Goal: Information Seeking & Learning: Learn about a topic

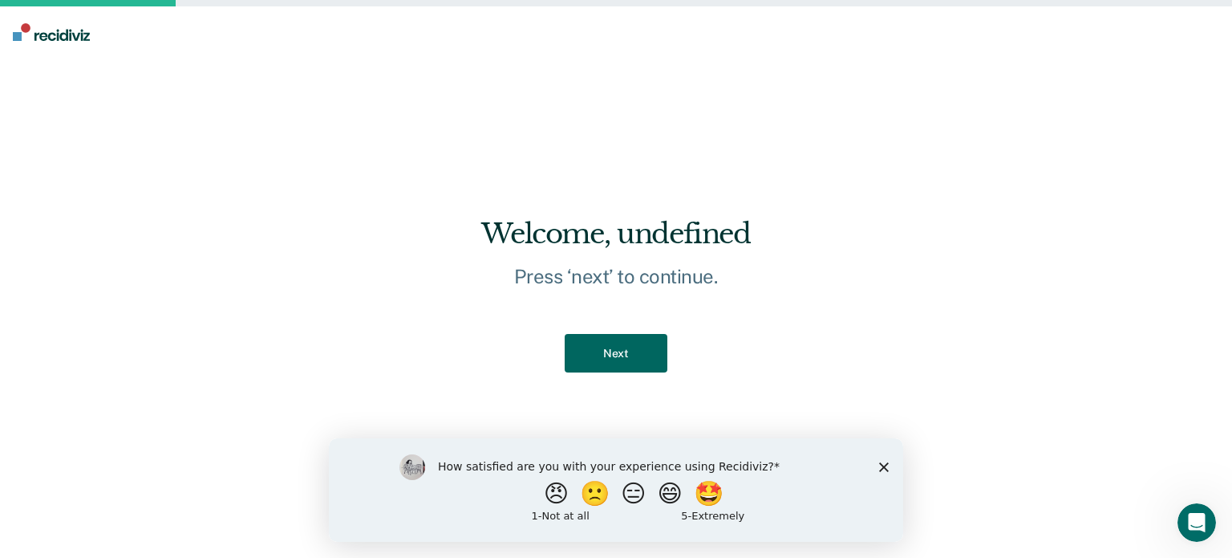
click at [610, 352] on button "Next" at bounding box center [616, 353] width 102 height 39
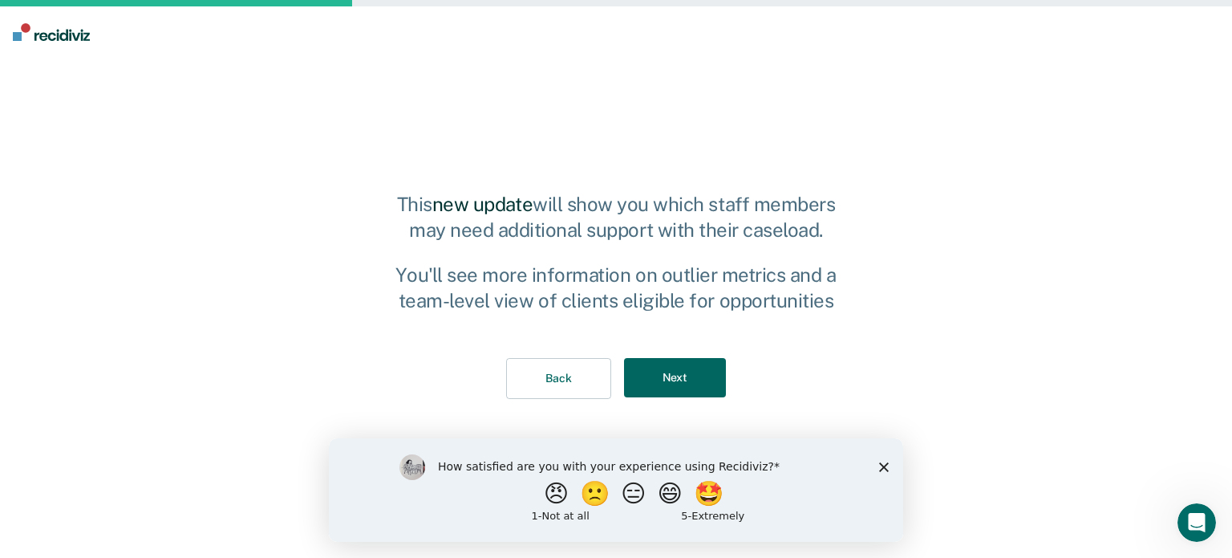
click at [699, 381] on button "Next" at bounding box center [675, 377] width 102 height 39
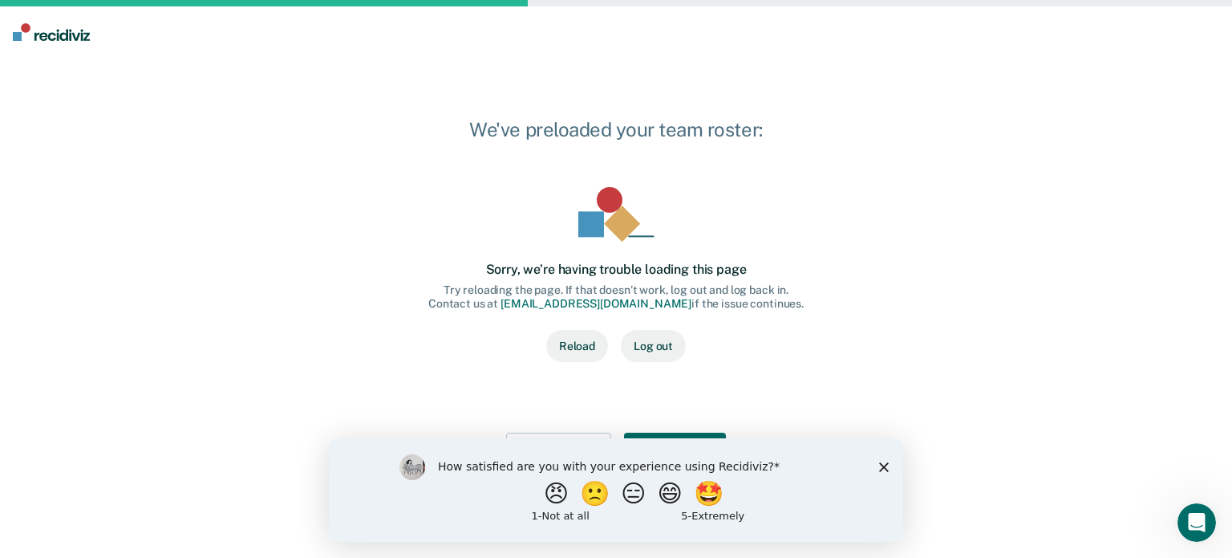
click at [886, 463] on icon "Close survey" at bounding box center [884, 466] width 10 height 10
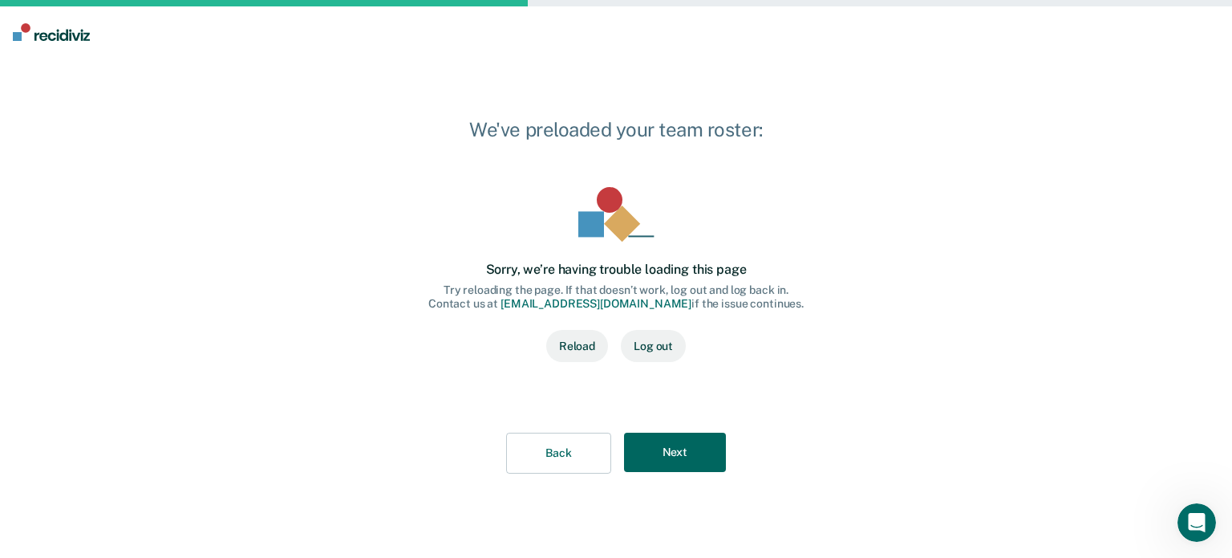
click at [669, 444] on button "Next" at bounding box center [675, 451] width 102 height 39
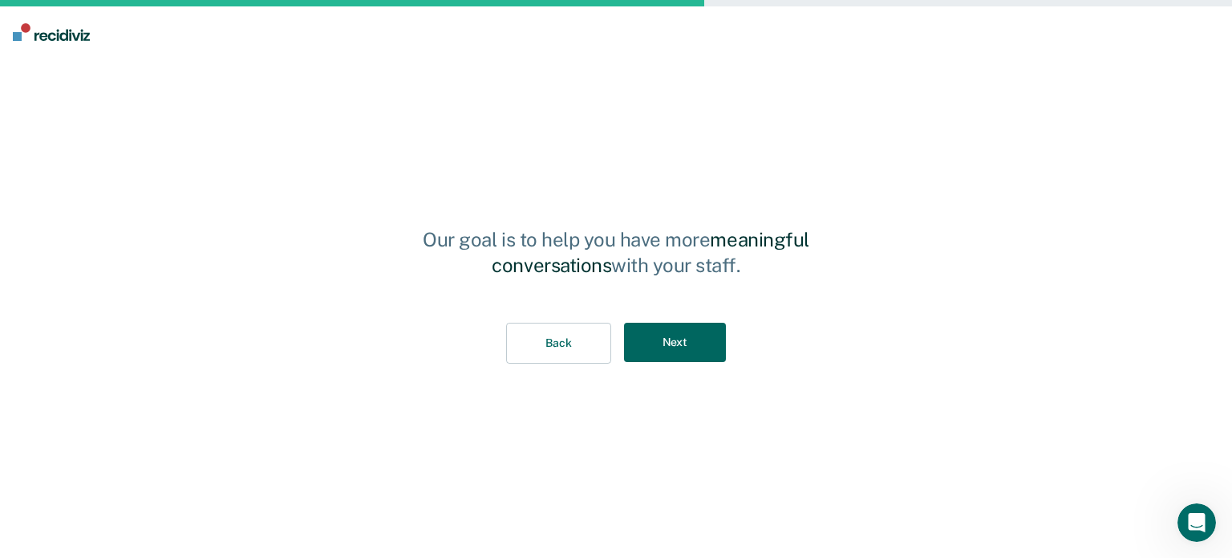
click at [684, 341] on button "Next" at bounding box center [675, 342] width 102 height 39
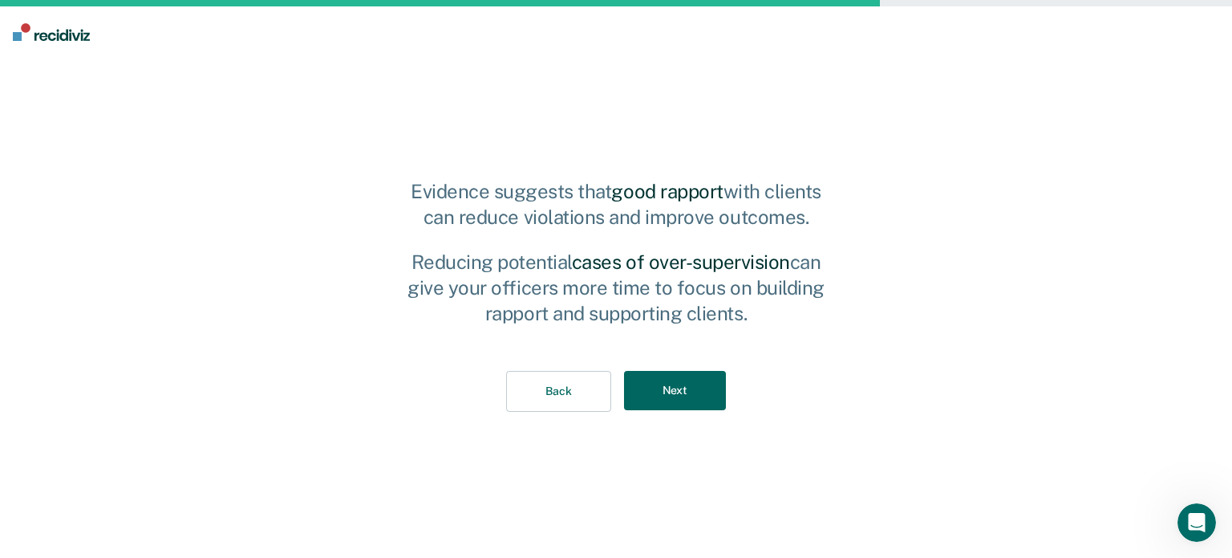
click at [688, 384] on button "Next" at bounding box center [675, 390] width 102 height 39
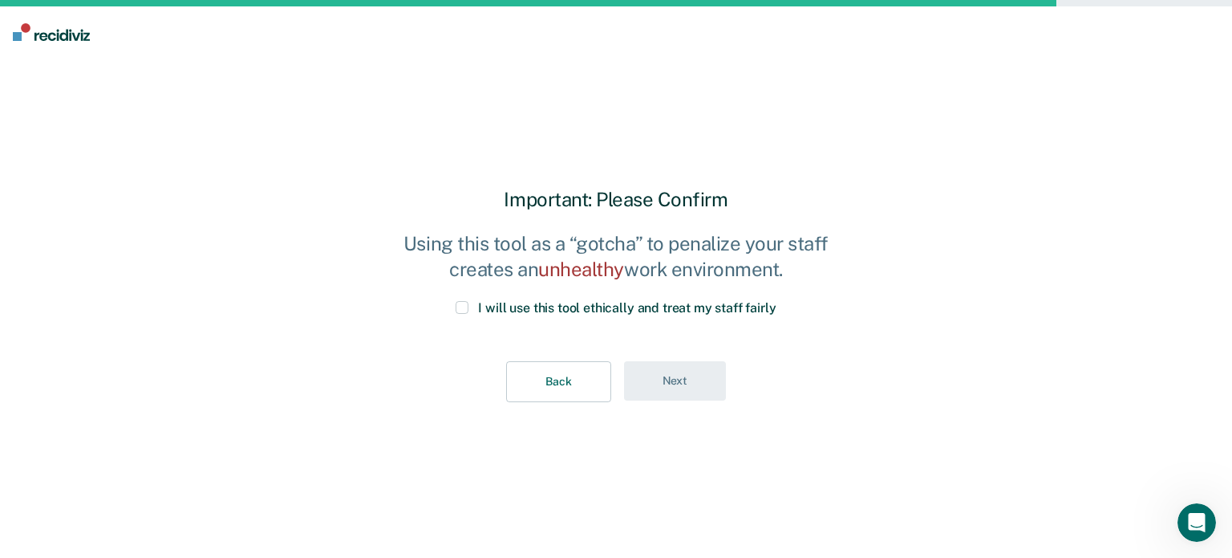
click at [465, 314] on label "I will use this tool ethically and treat my staff fairly" at bounding box center [616, 308] width 320 height 15
click at [777, 301] on input "I will use this tool ethically and treat my staff fairly" at bounding box center [777, 301] width 0 height 0
click at [652, 375] on button "Next" at bounding box center [675, 380] width 102 height 39
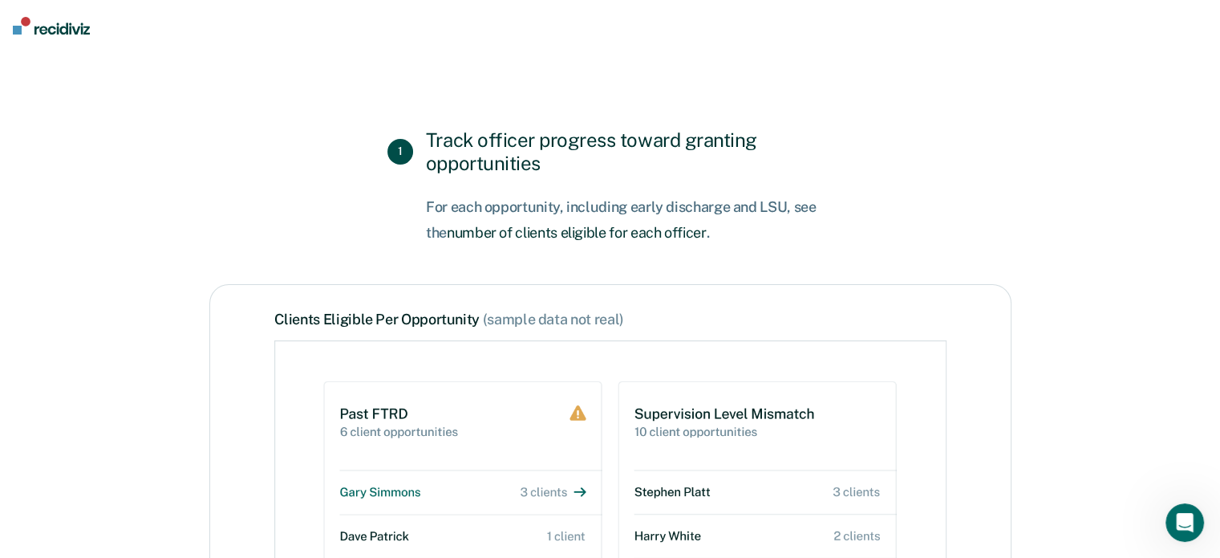
drag, startPoint x: 237, startPoint y: 221, endPoint x: 244, endPoint y: 214, distance: 10.2
click at [238, 220] on div "1 Track officer progress toward granting opportunities For each opportunity, in…" at bounding box center [610, 364] width 802 height 473
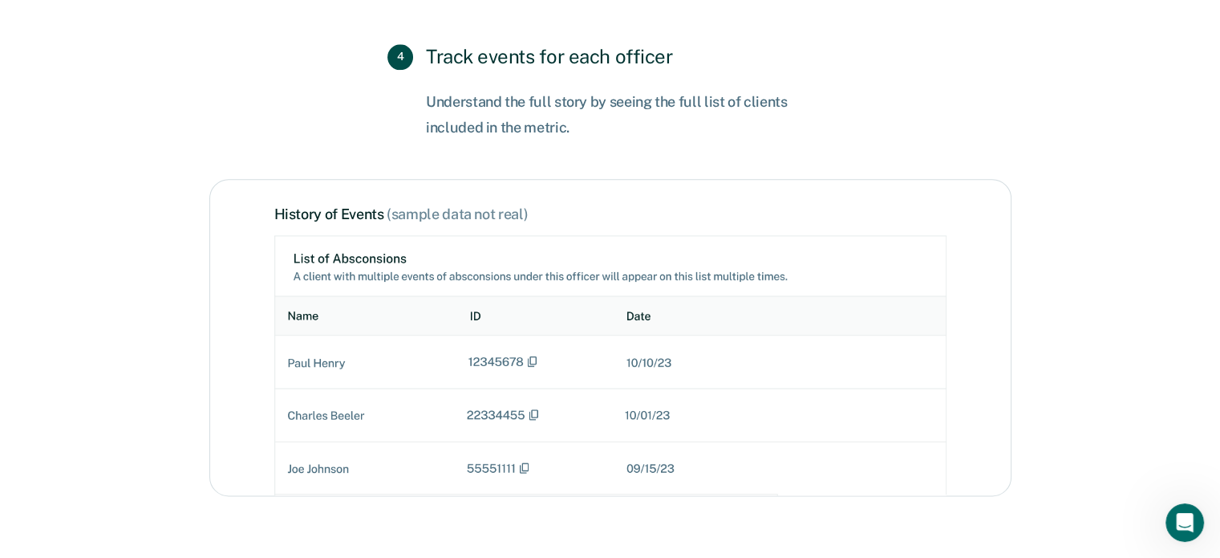
scroll to position [2487, 0]
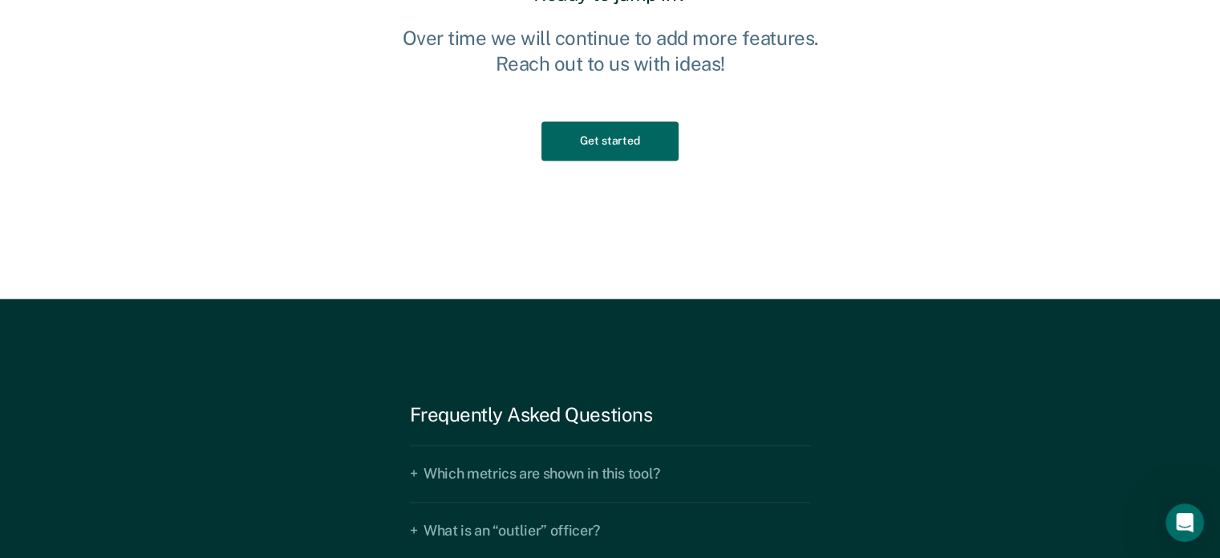
click at [595, 137] on button "Get started" at bounding box center [610, 140] width 136 height 39
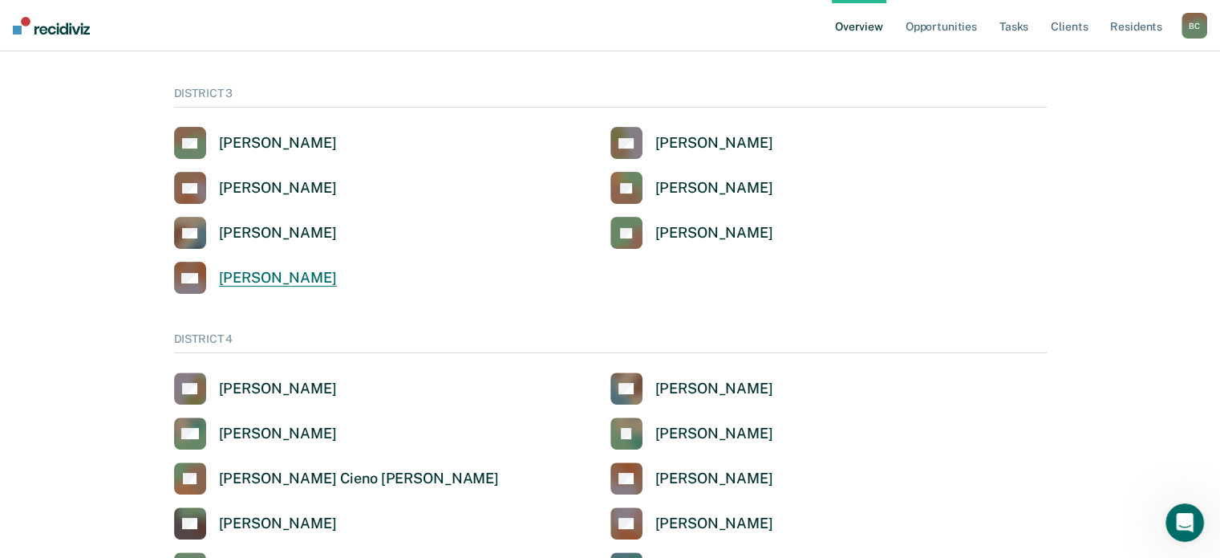
scroll to position [401, 0]
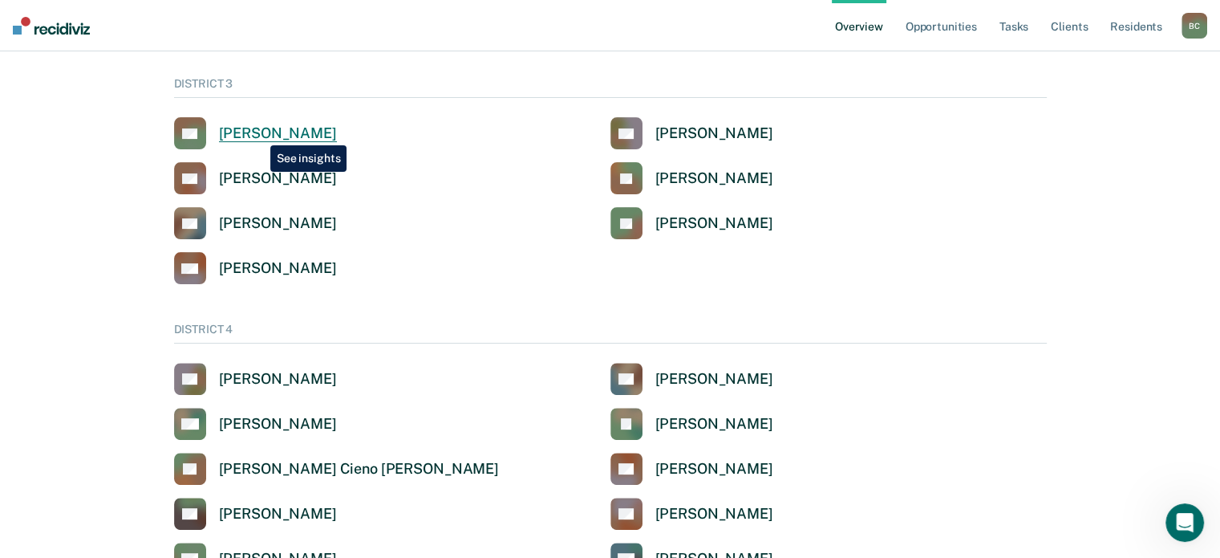
click at [258, 132] on div "[PERSON_NAME]" at bounding box center [278, 133] width 118 height 18
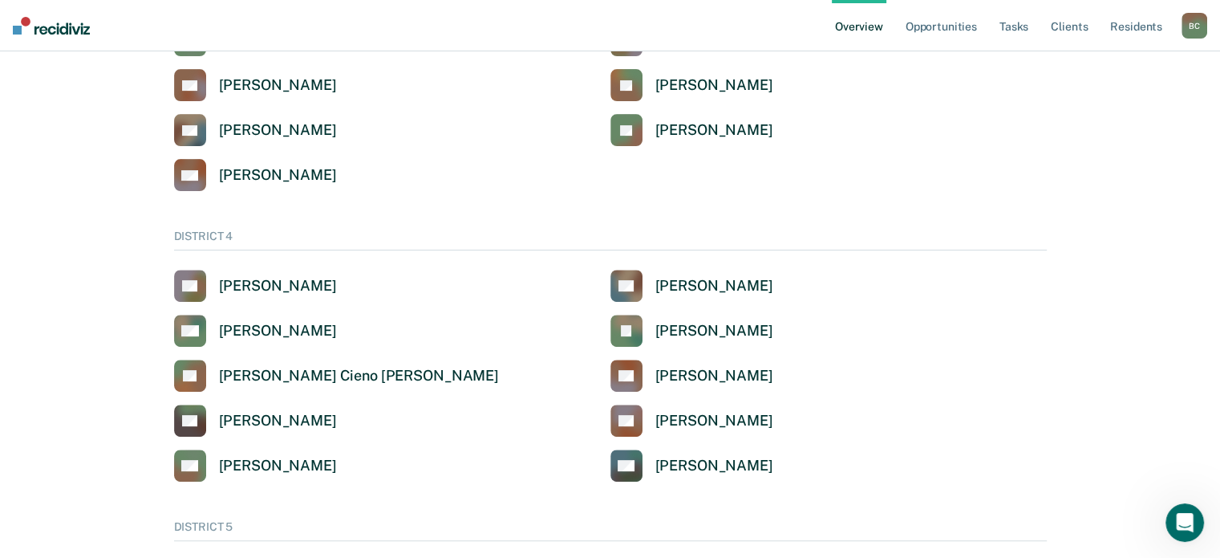
scroll to position [401, 0]
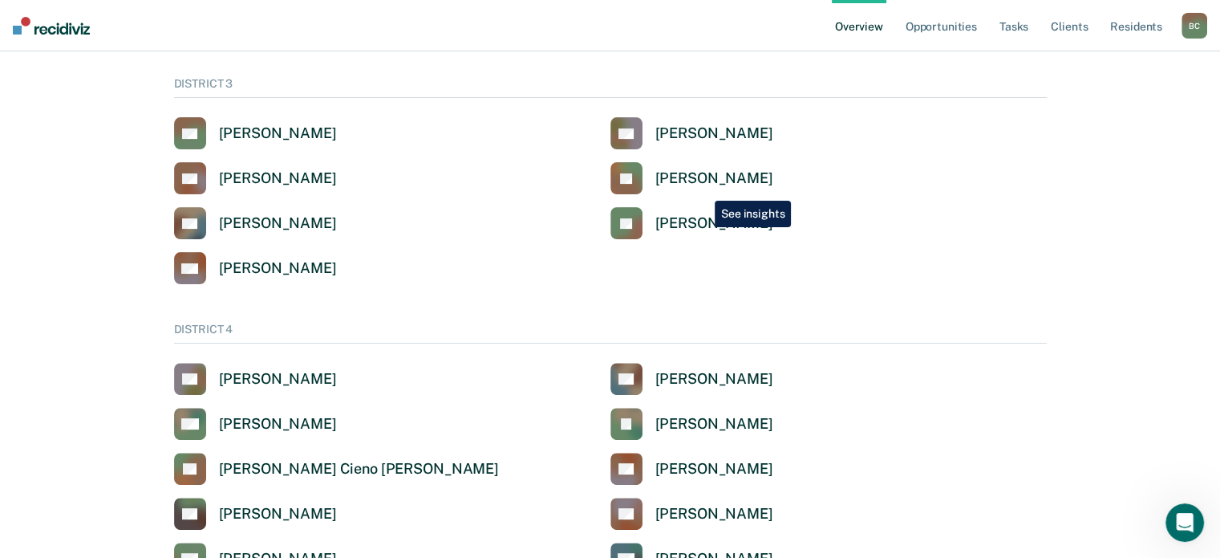
click at [703, 188] on link "[PERSON_NAME]" at bounding box center [692, 178] width 163 height 32
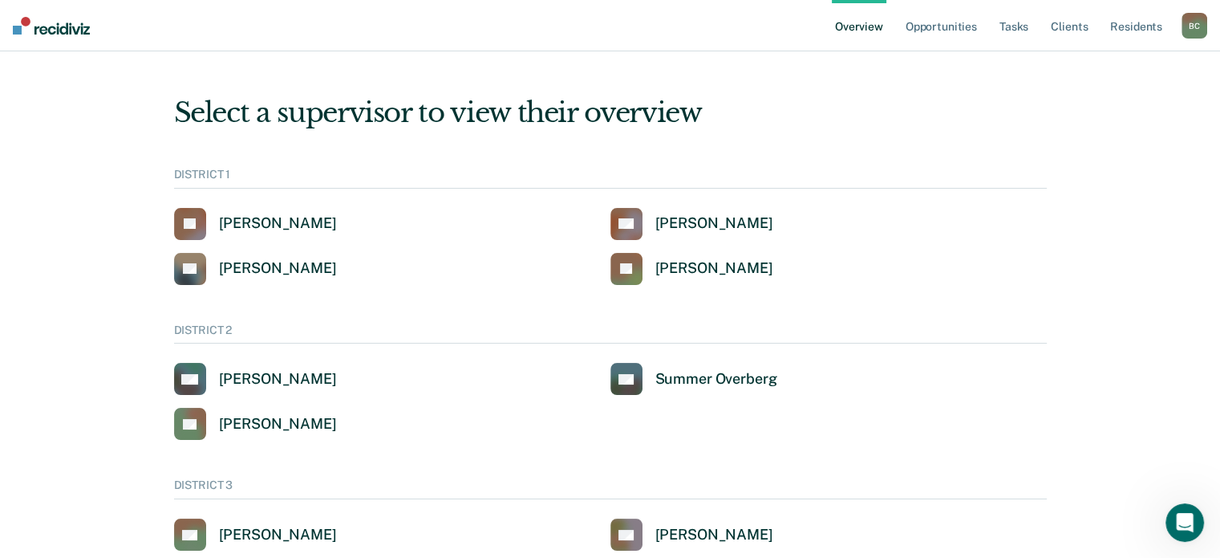
scroll to position [401, 0]
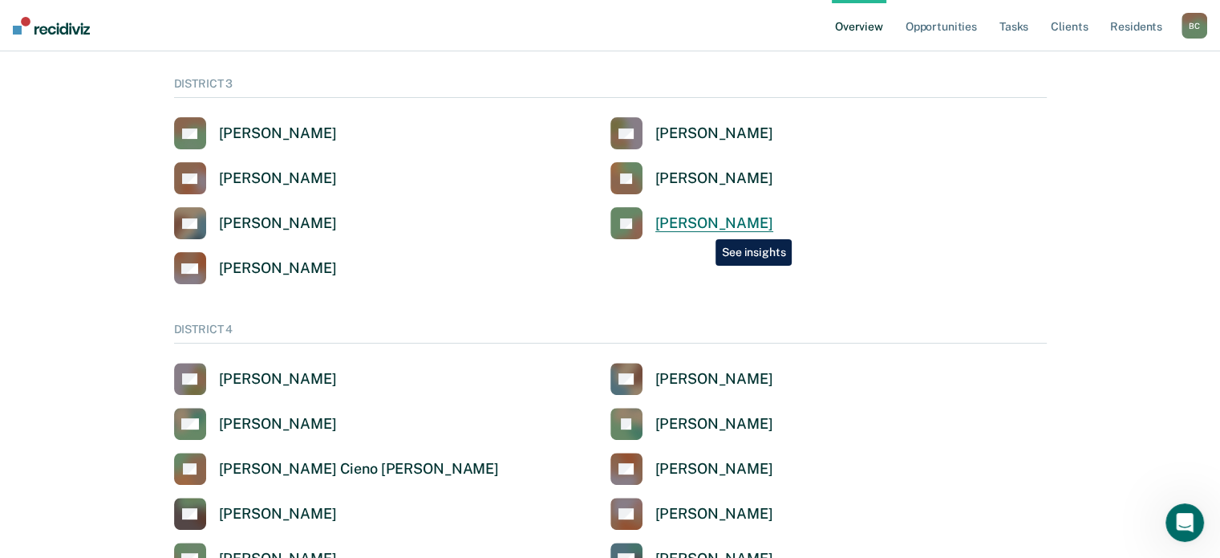
click at [704, 227] on div "[PERSON_NAME]" at bounding box center [714, 223] width 118 height 18
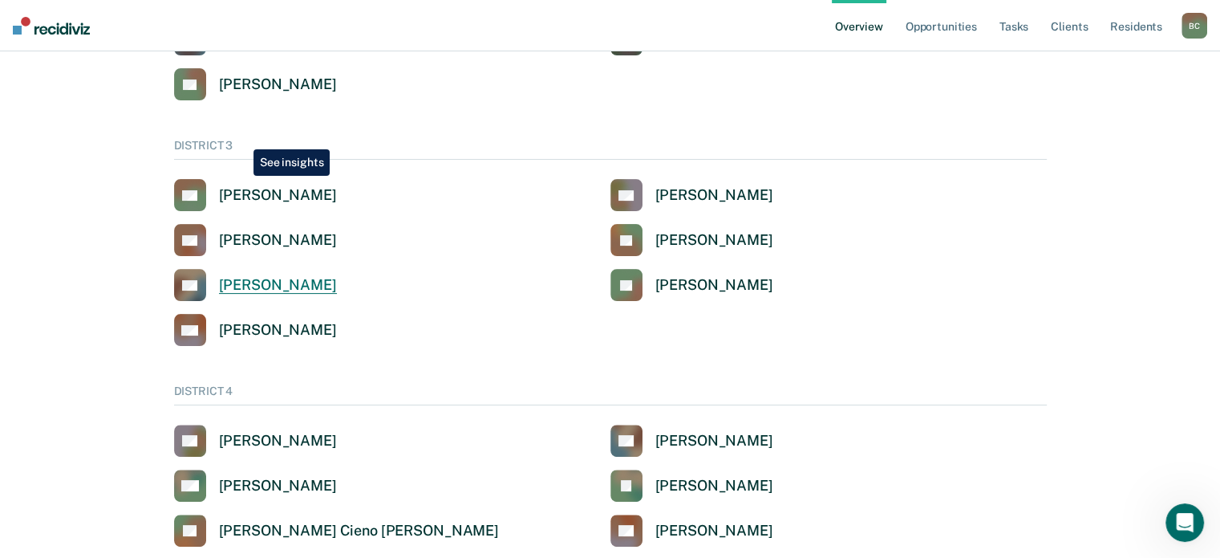
scroll to position [321, 0]
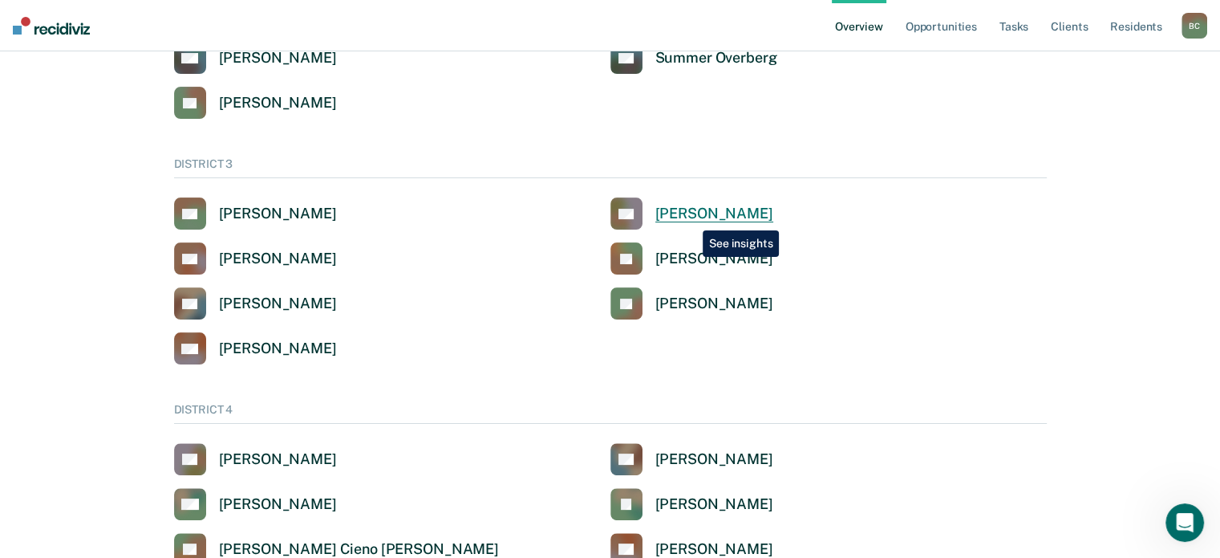
click at [691, 218] on div "[PERSON_NAME]" at bounding box center [714, 214] width 118 height 18
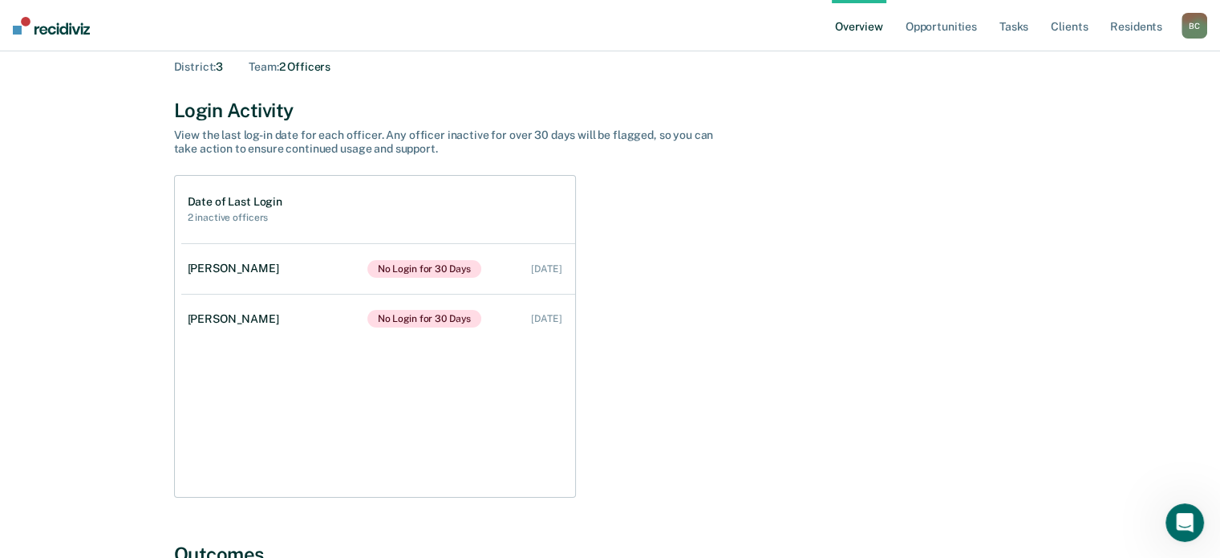
scroll to position [160, 0]
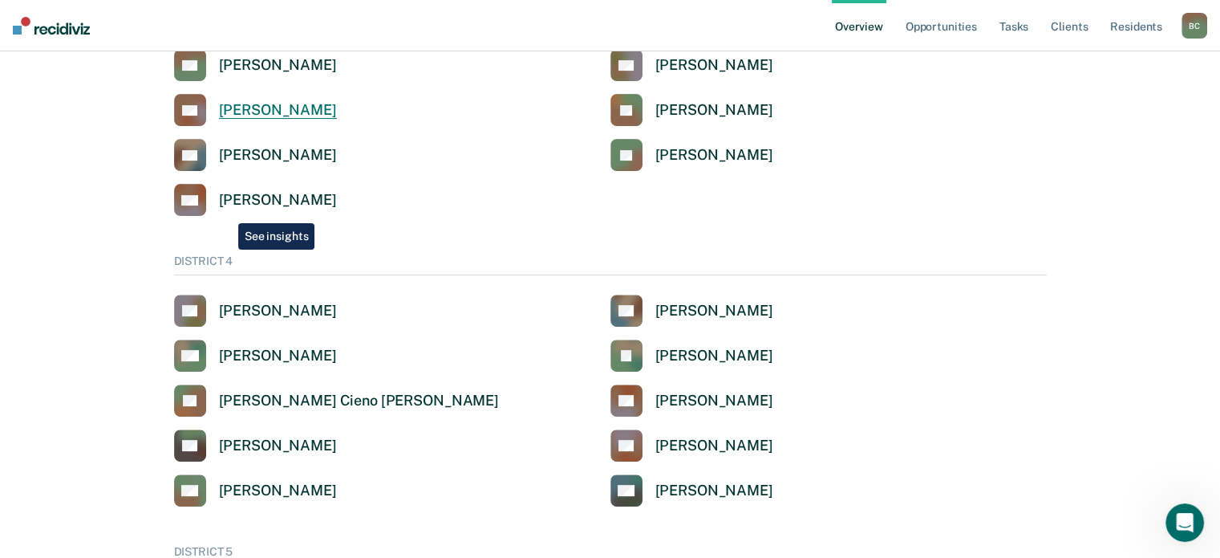
scroll to position [481, 0]
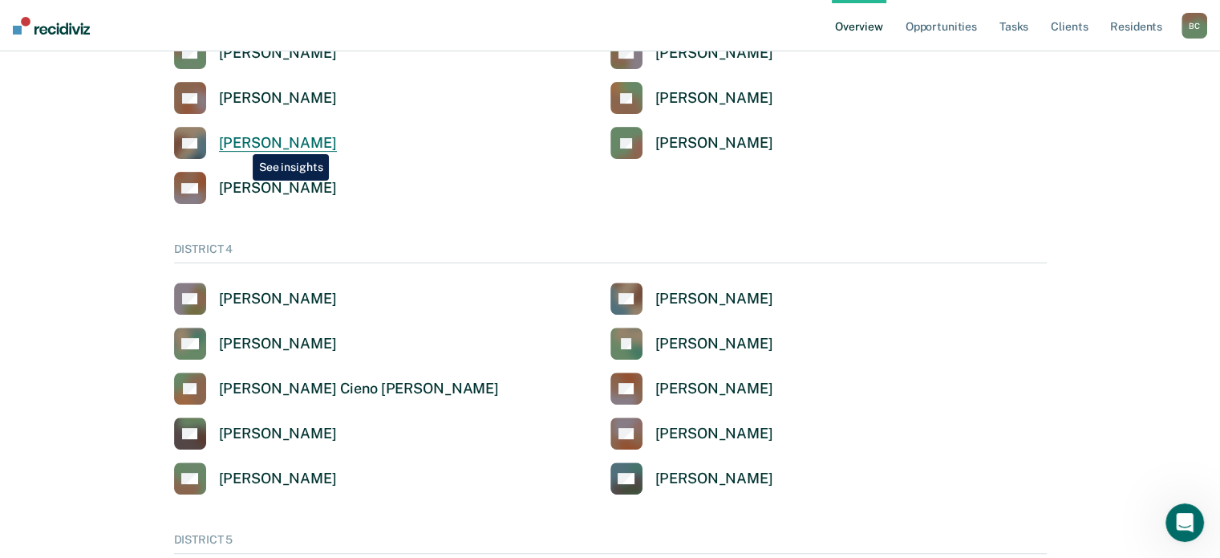
click at [241, 142] on div "[PERSON_NAME]" at bounding box center [278, 143] width 118 height 18
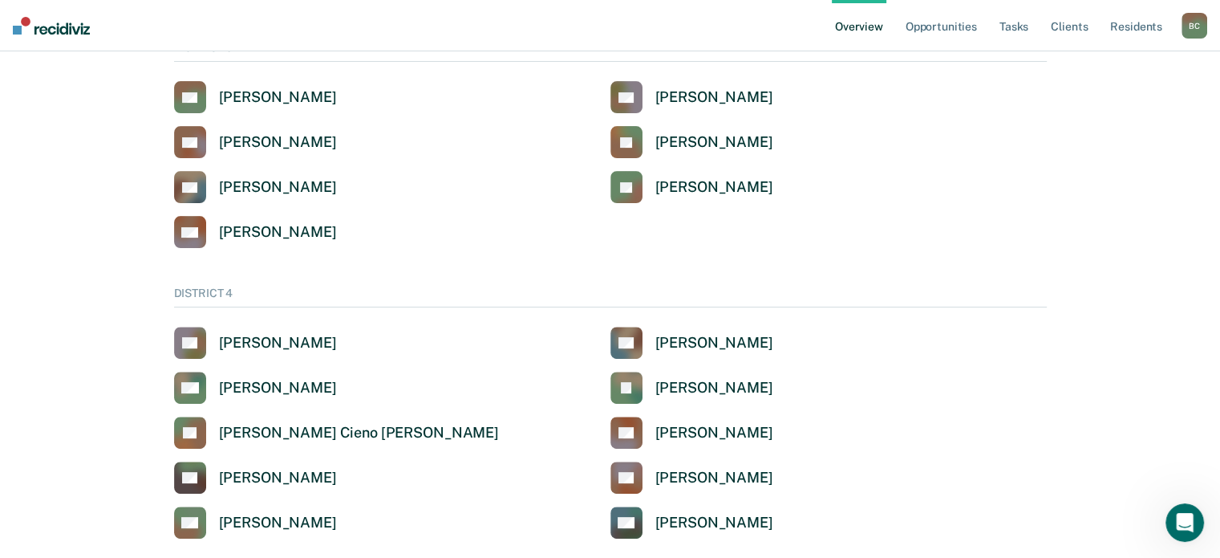
scroll to position [401, 0]
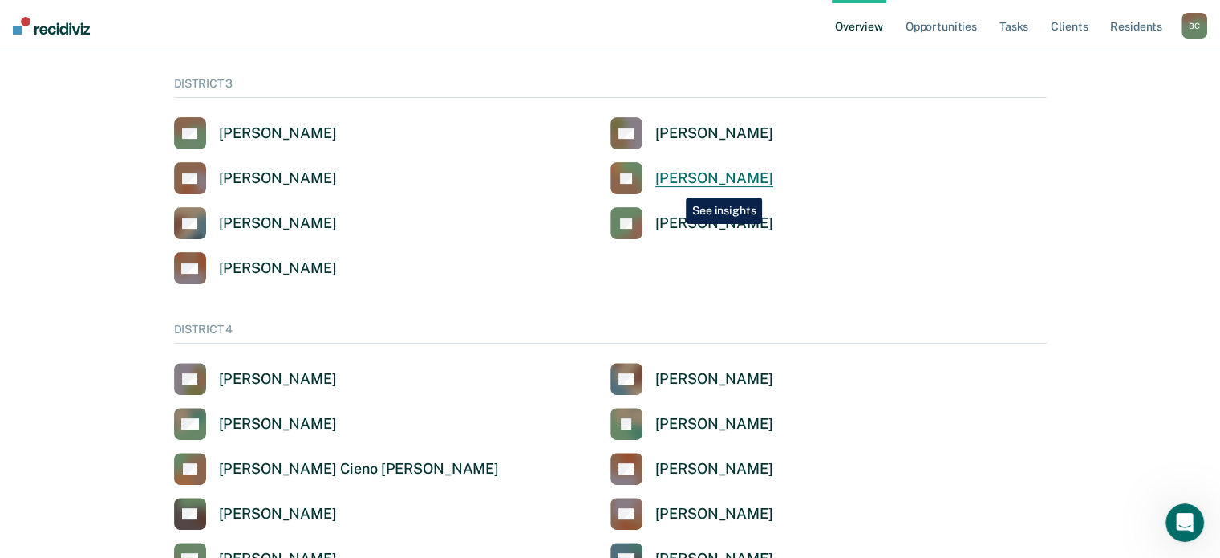
click at [672, 183] on div "[PERSON_NAME]" at bounding box center [714, 178] width 118 height 18
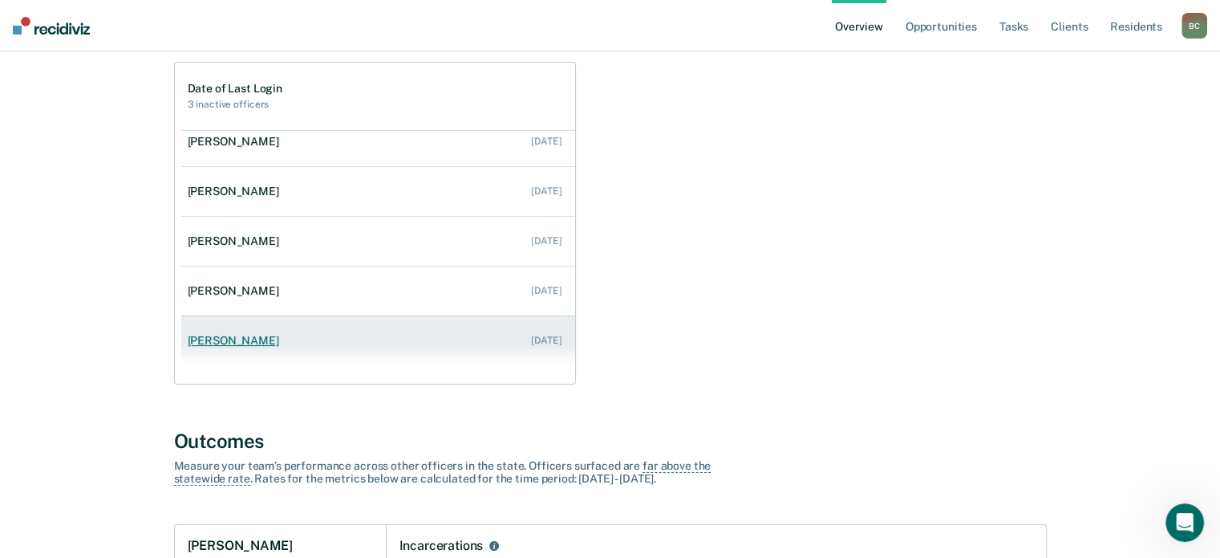
scroll to position [321, 0]
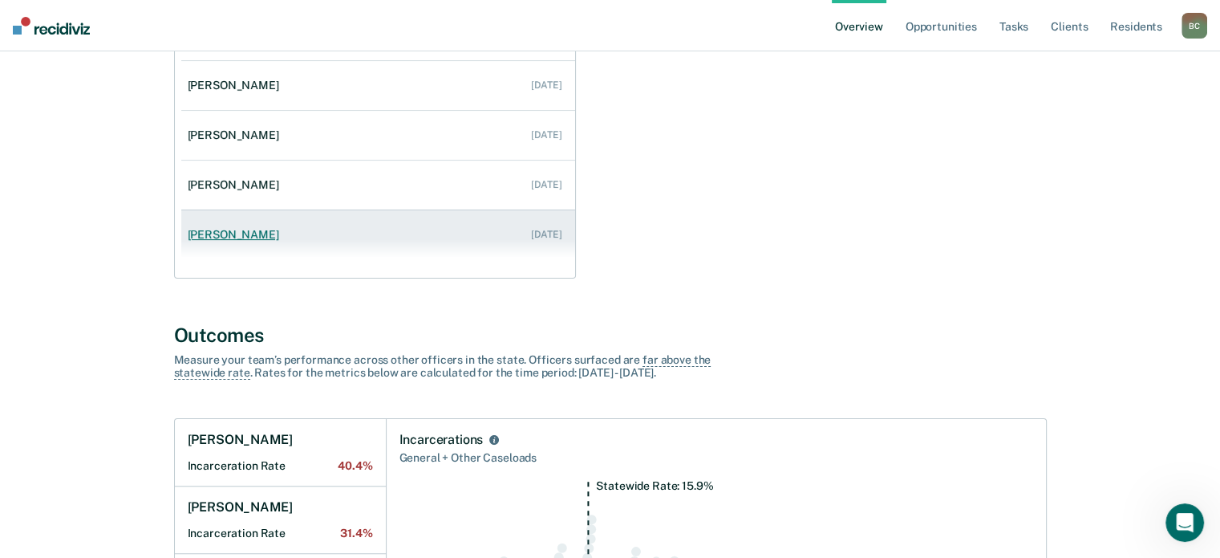
click at [279, 254] on link "[PERSON_NAME] [DATE]" at bounding box center [378, 235] width 394 height 46
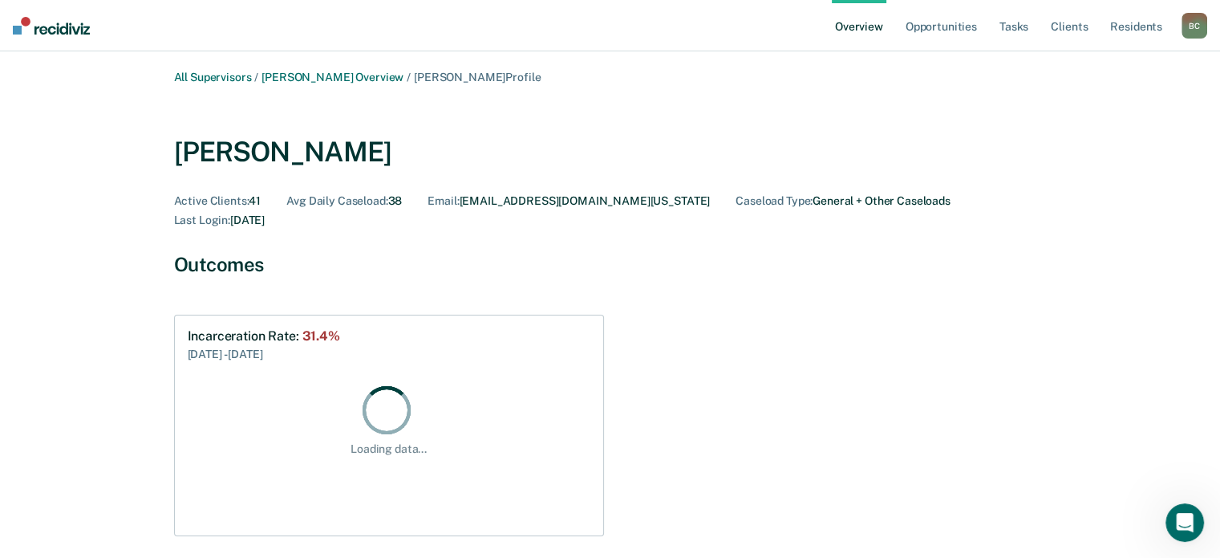
click at [273, 232] on div "All Supervisors / [PERSON_NAME] Overview / [PERSON_NAME] Profile [PERSON_NAME] …" at bounding box center [610, 559] width 963 height 976
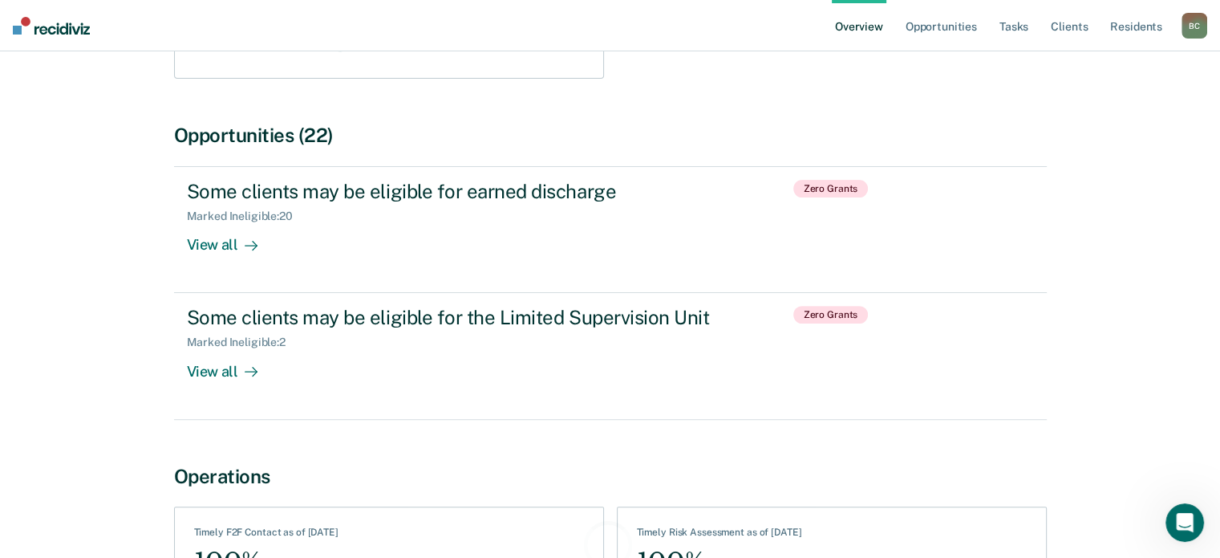
scroll to position [562, 0]
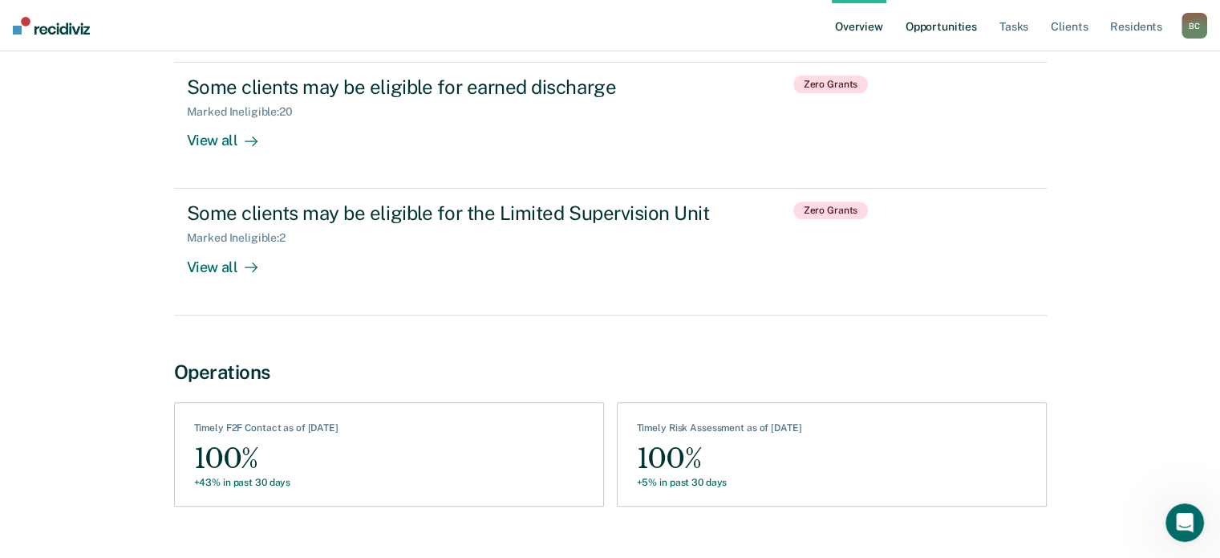
click at [960, 22] on link "Opportunities" at bounding box center [942, 25] width 78 height 51
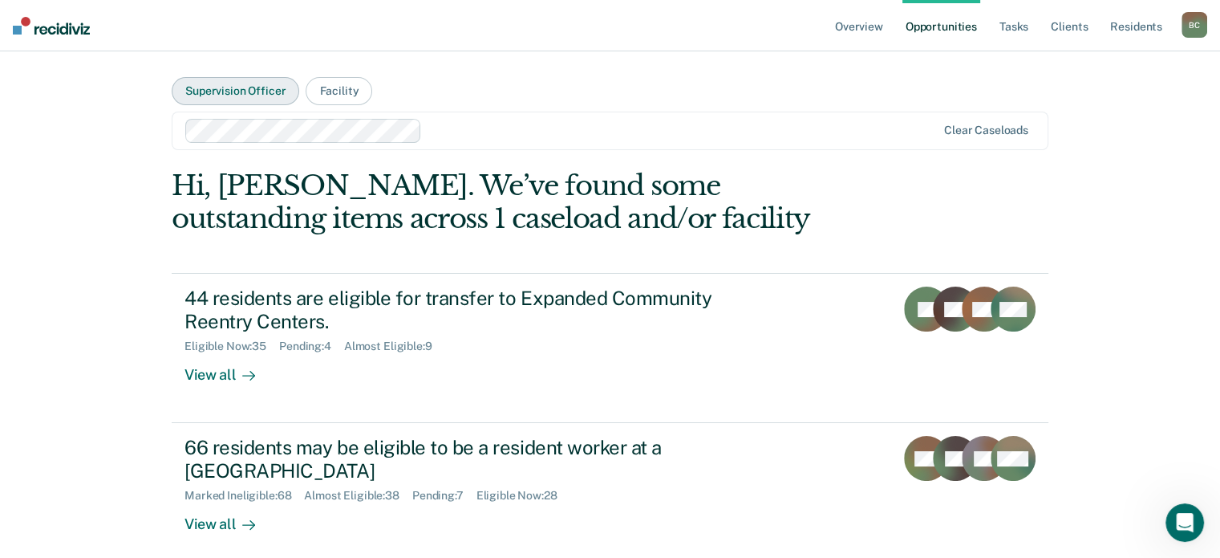
click at [246, 92] on button "Supervision Officer" at bounding box center [236, 91] width 128 height 28
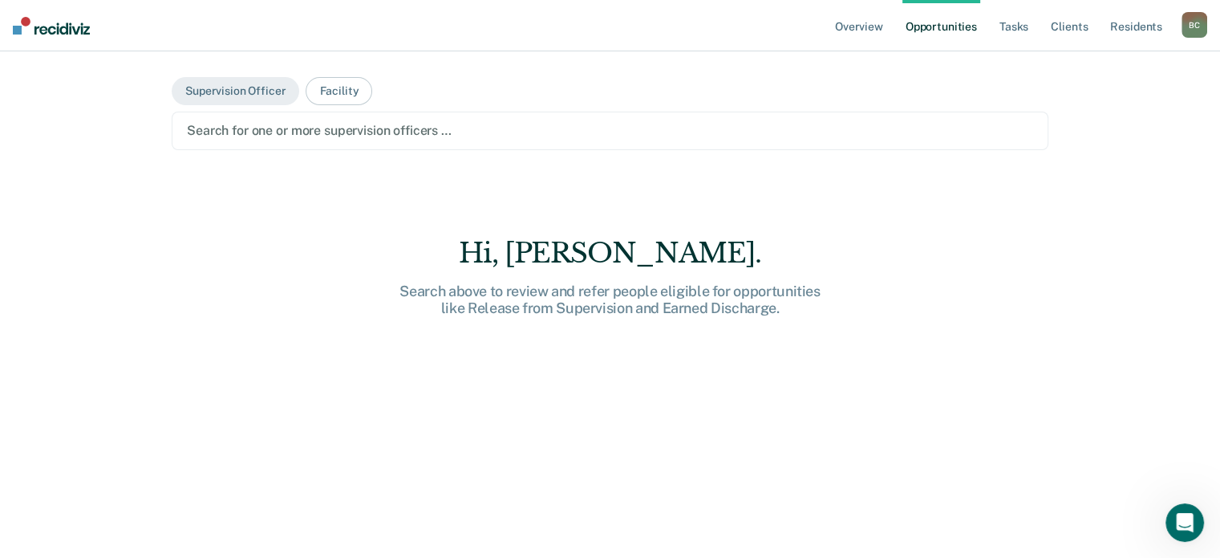
click at [302, 132] on div at bounding box center [610, 130] width 846 height 18
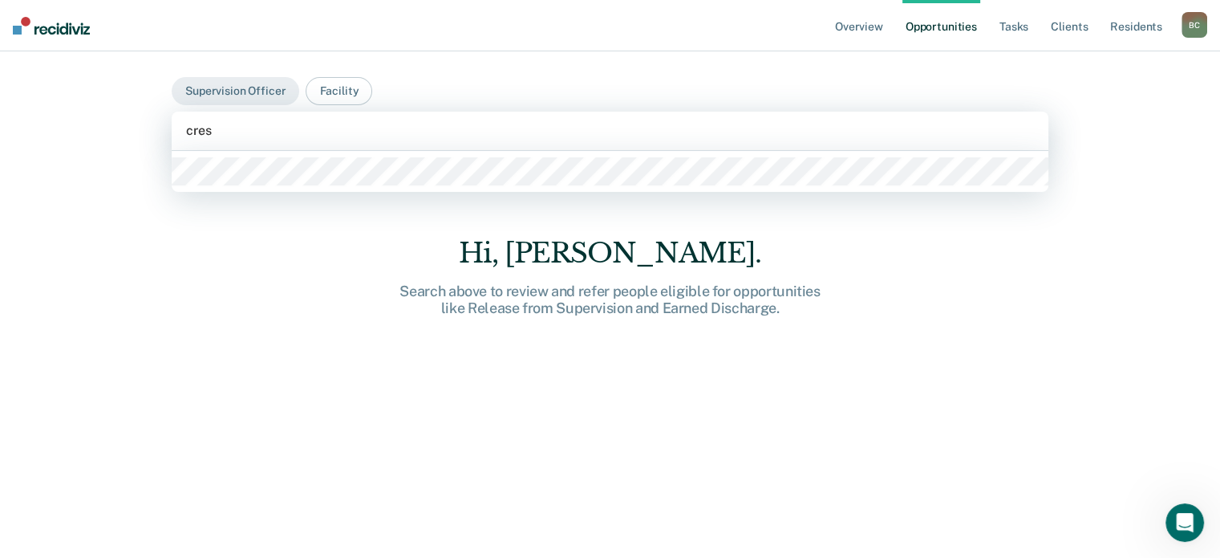
type input "[PERSON_NAME]"
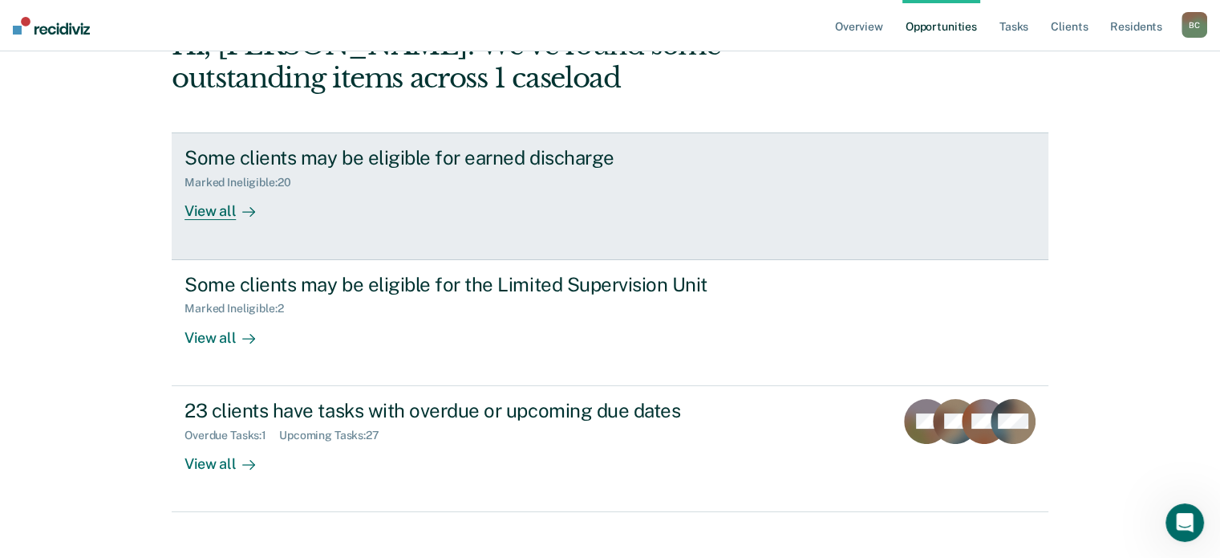
scroll to position [157, 0]
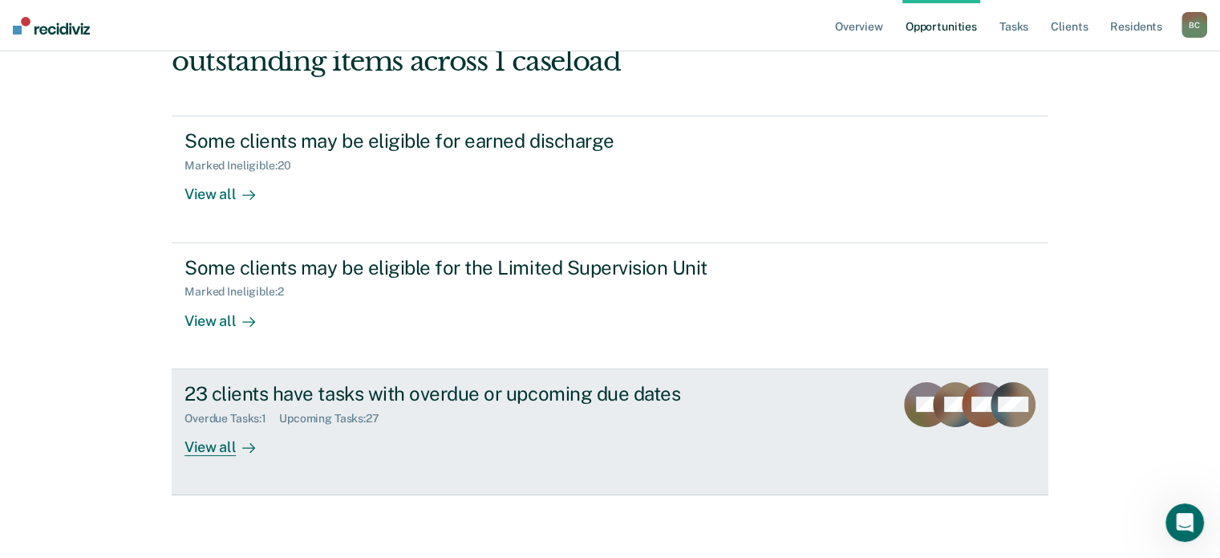
click at [279, 394] on div "23 clients have tasks with overdue or upcoming due dates" at bounding box center [466, 393] width 563 height 23
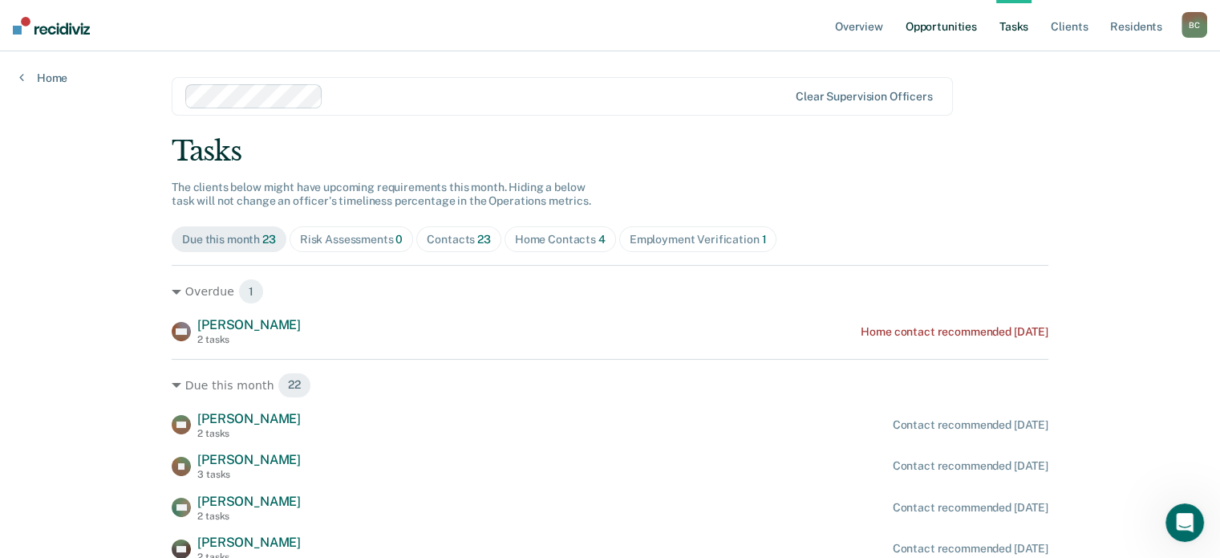
click at [936, 38] on link "Opportunities" at bounding box center [942, 25] width 78 height 51
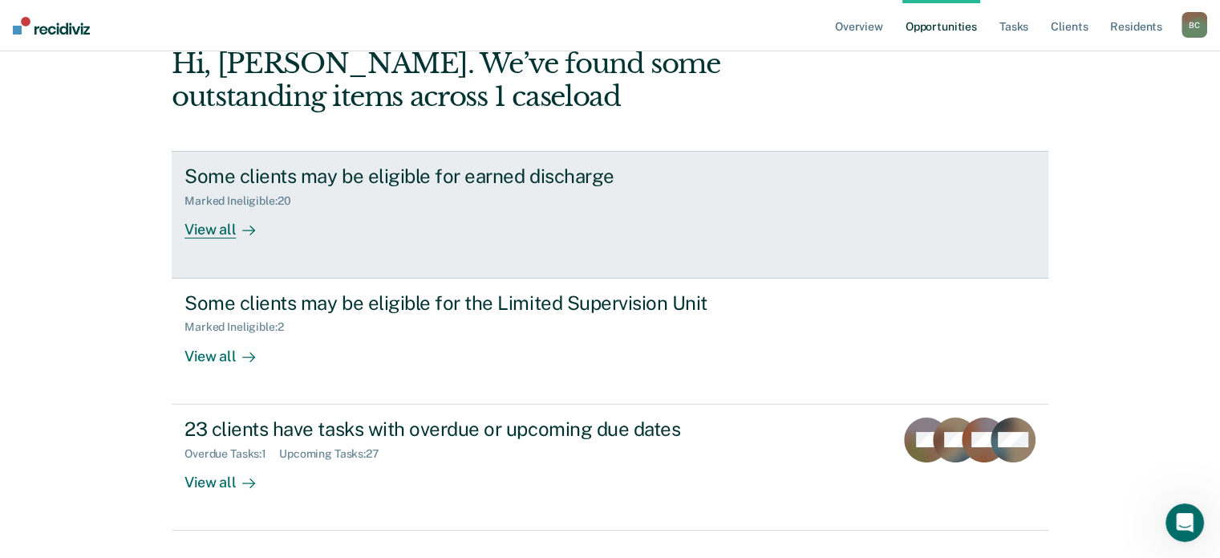
scroll to position [157, 0]
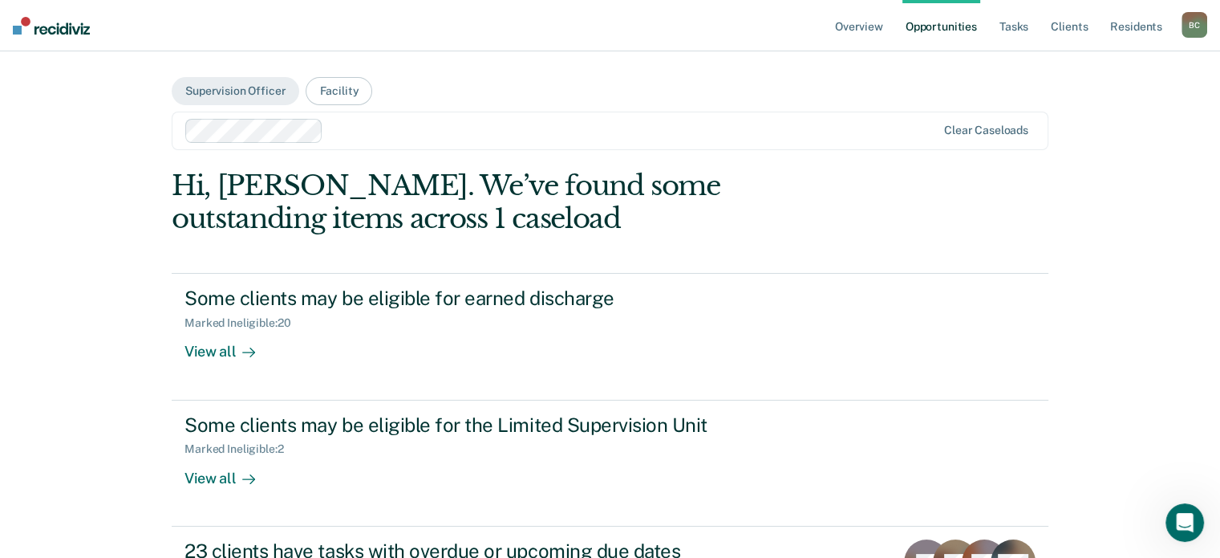
click at [537, 109] on main "Supervision Officer Facility Clear caseloads Hi, [PERSON_NAME]. We’ve found som…" at bounding box center [609, 364] width 915 height 627
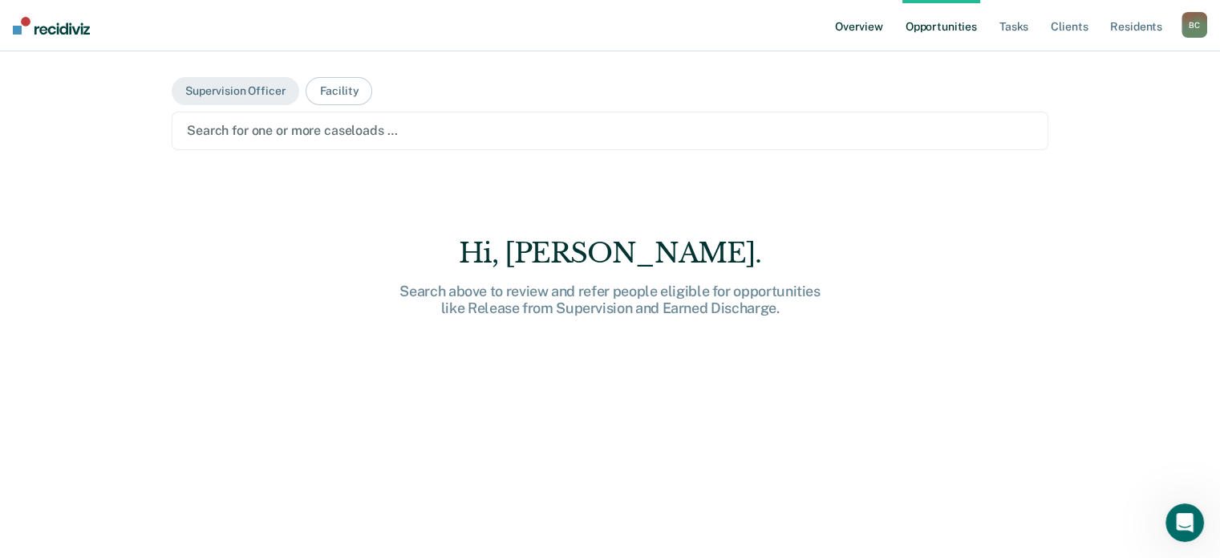
click at [870, 34] on link "Overview" at bounding box center [859, 25] width 55 height 51
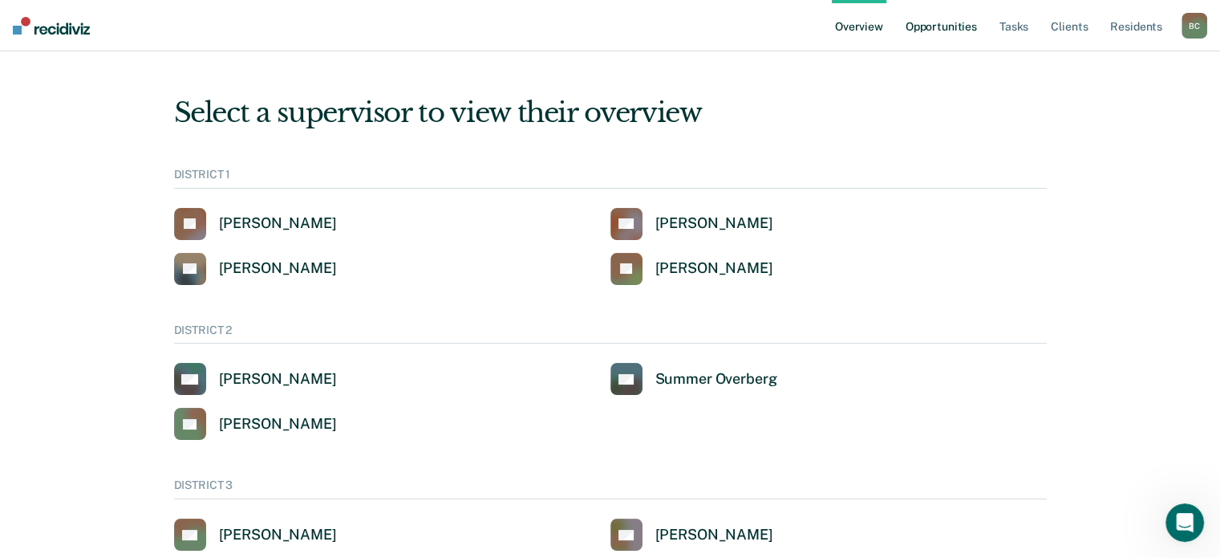
click at [927, 23] on link "Opportunities" at bounding box center [942, 25] width 78 height 51
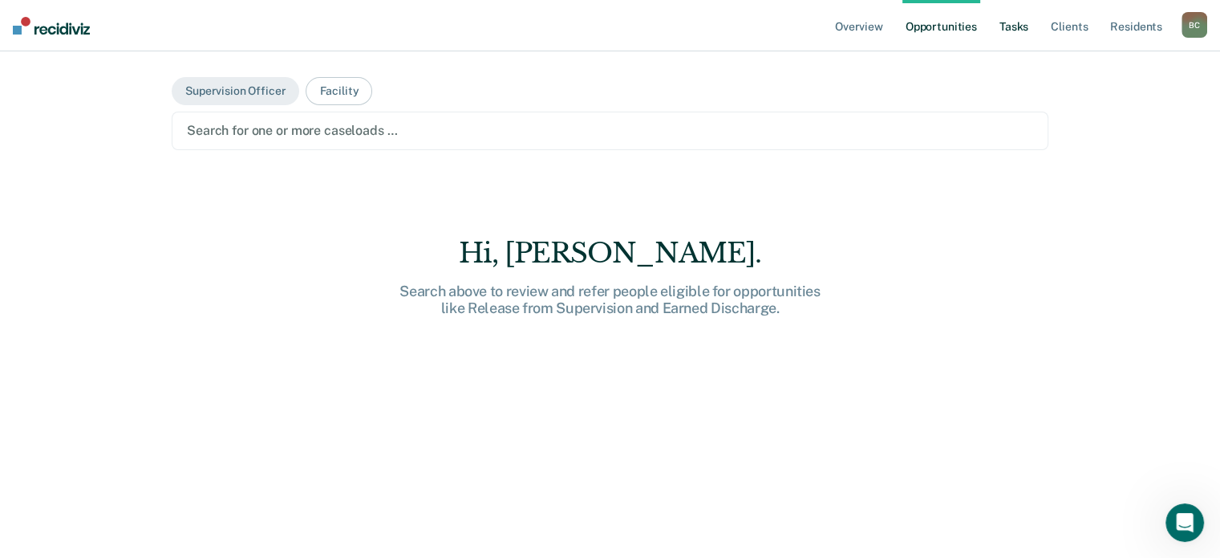
click at [1011, 26] on link "Tasks" at bounding box center [1013, 25] width 35 height 51
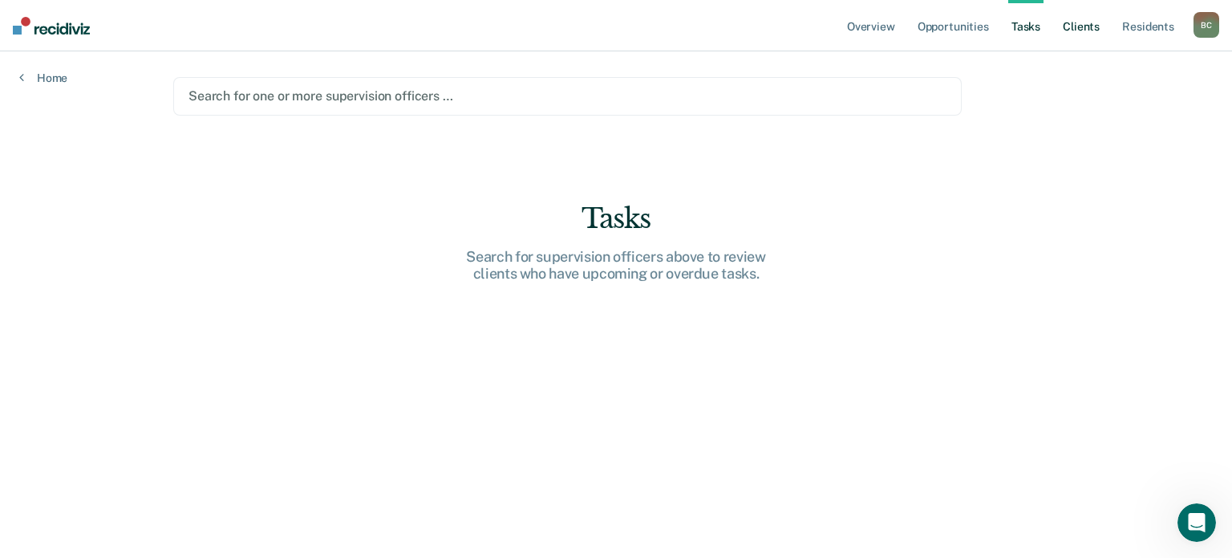
click at [1065, 28] on link "Client s" at bounding box center [1081, 25] width 43 height 51
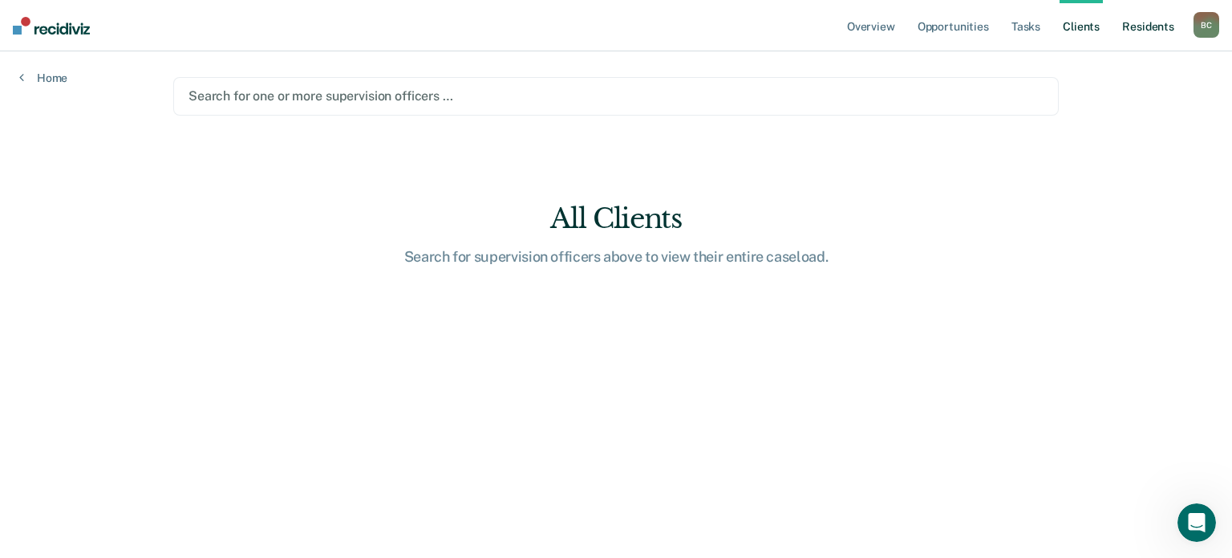
click at [1136, 30] on link "Resident s" at bounding box center [1148, 25] width 59 height 51
click at [1203, 21] on div "B C" at bounding box center [1207, 25] width 26 height 26
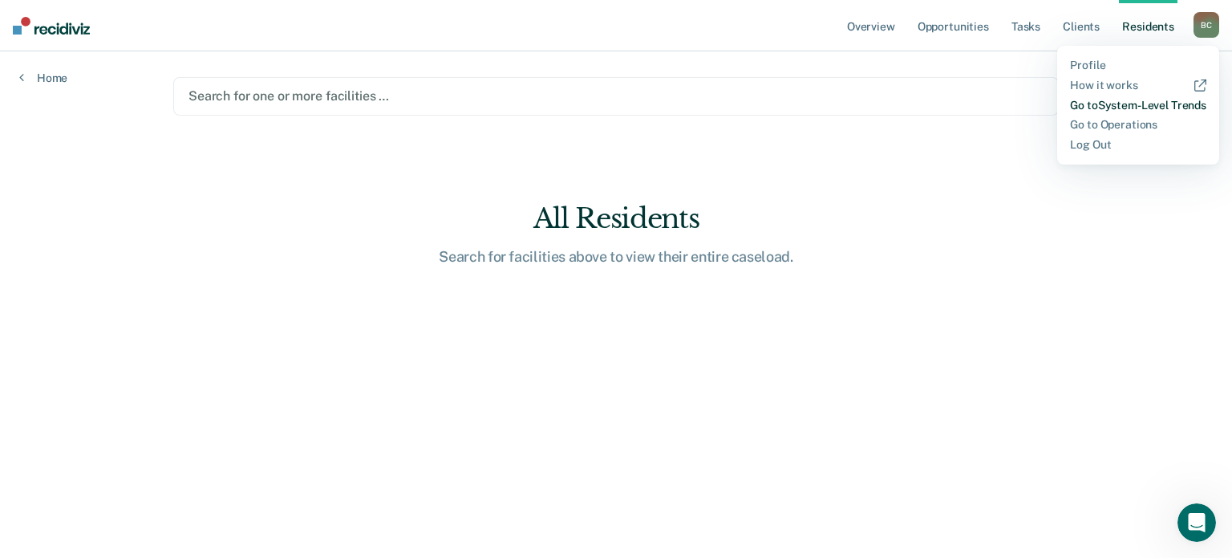
click at [1093, 106] on link "Go to System-Level Trends" at bounding box center [1138, 106] width 136 height 14
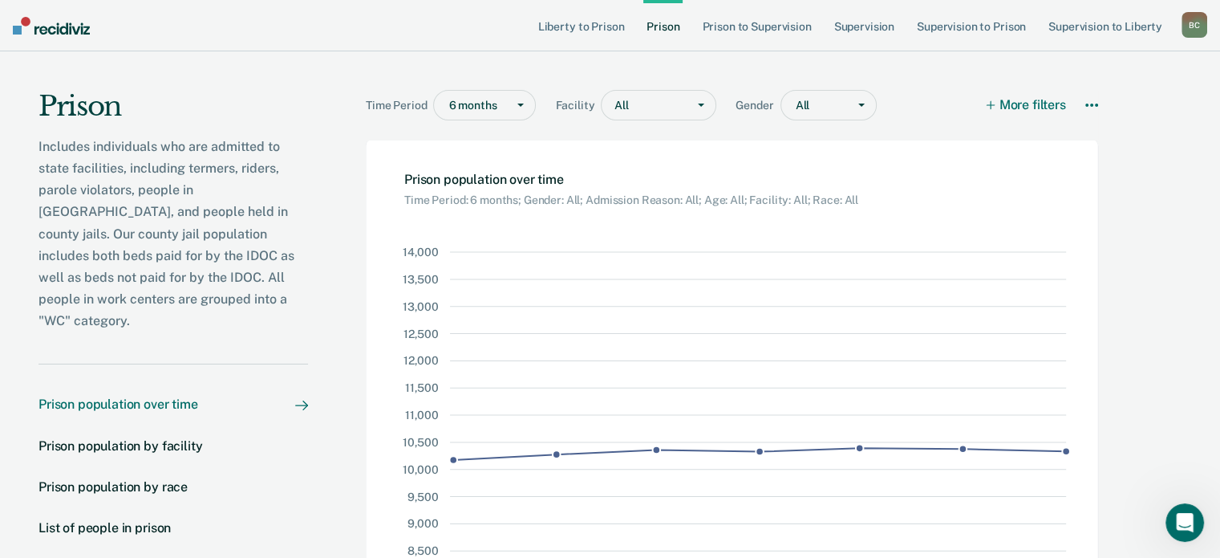
click at [1200, 25] on div "B C" at bounding box center [1195, 25] width 26 height 26
click at [846, 25] on link "Supervision" at bounding box center [864, 25] width 67 height 51
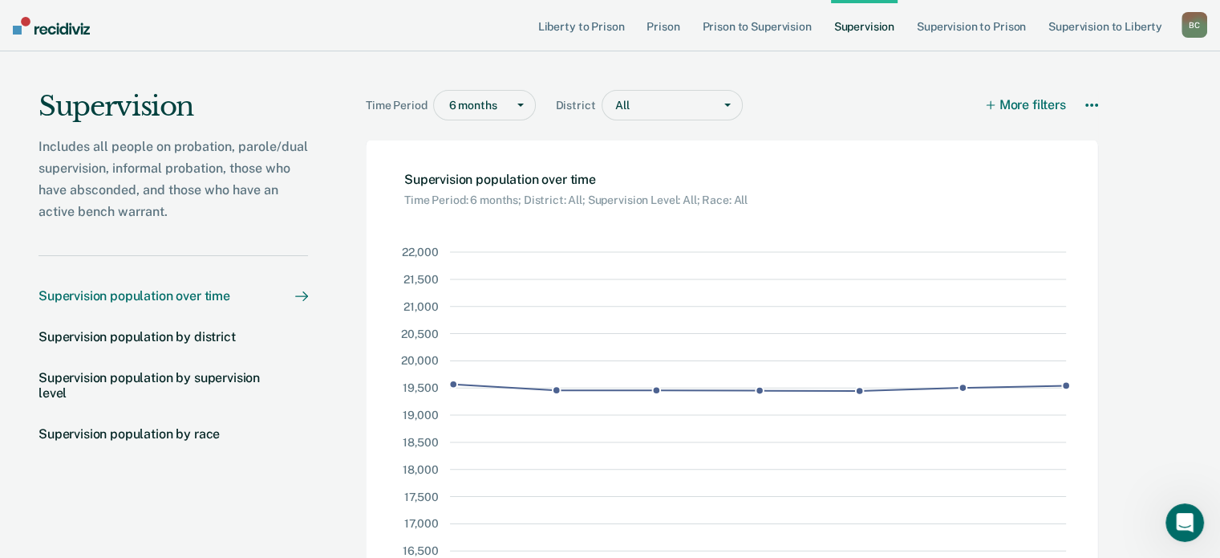
click at [1195, 28] on div "B C" at bounding box center [1195, 25] width 26 height 26
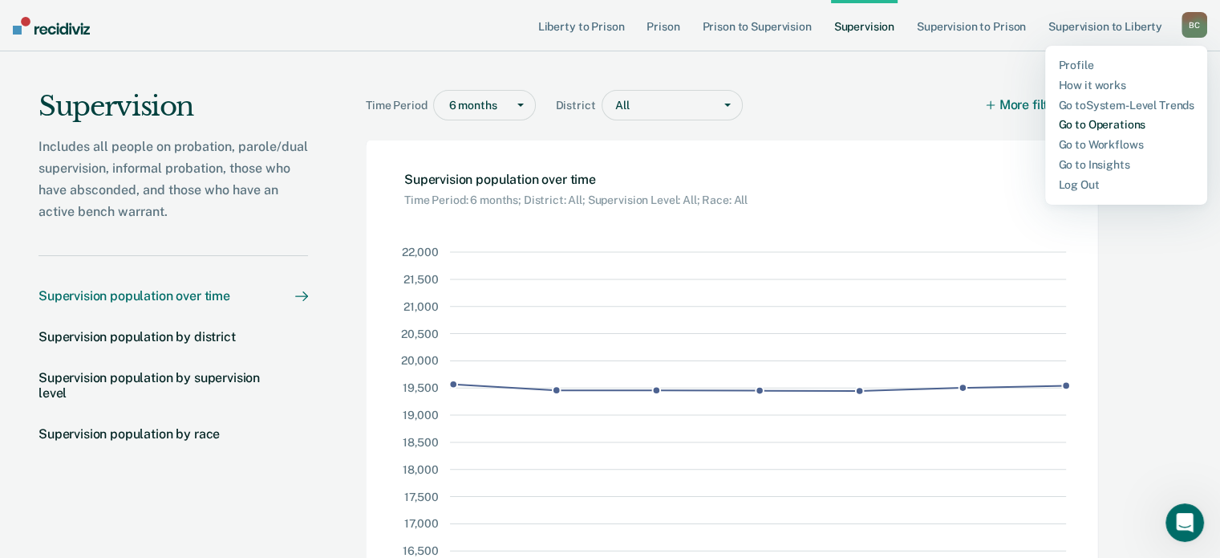
click at [1094, 123] on link "Go to Operations" at bounding box center [1126, 125] width 136 height 14
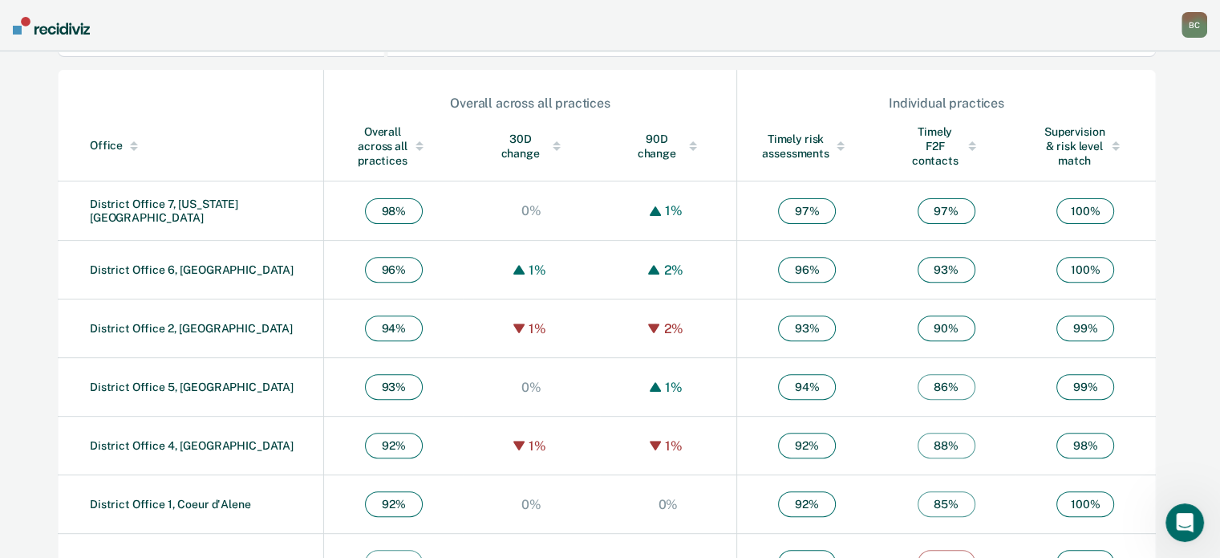
scroll to position [574, 0]
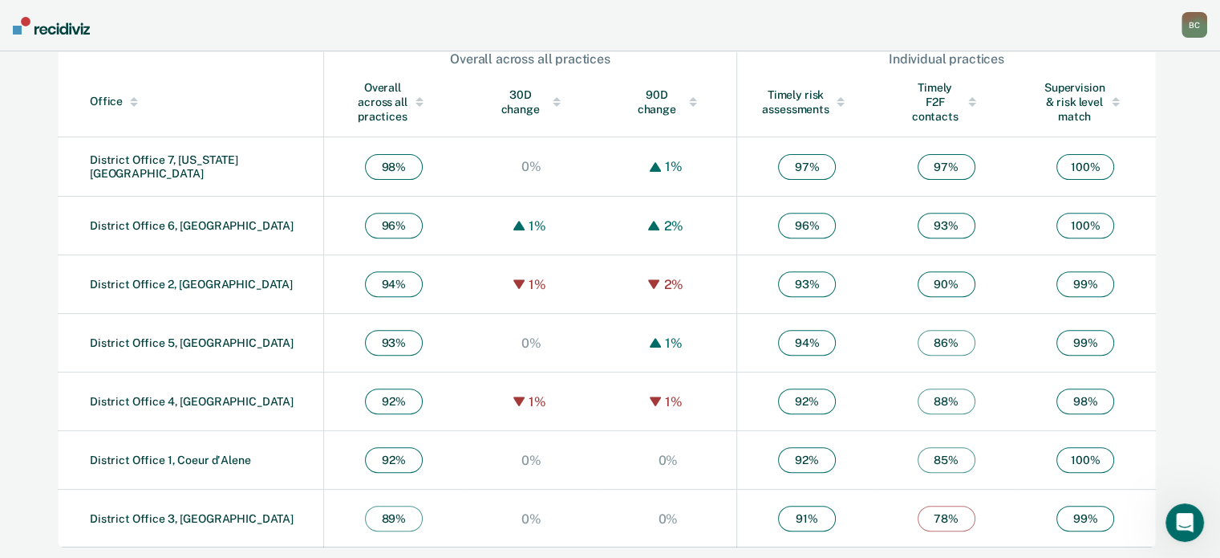
click at [457, 26] on nav "Barrier, [PERSON_NAME] Profile How it works Go to System-Level Trends Go to Ope…" at bounding box center [610, 25] width 1220 height 51
click at [199, 516] on link "District Office 3, [GEOGRAPHIC_DATA]" at bounding box center [192, 518] width 204 height 13
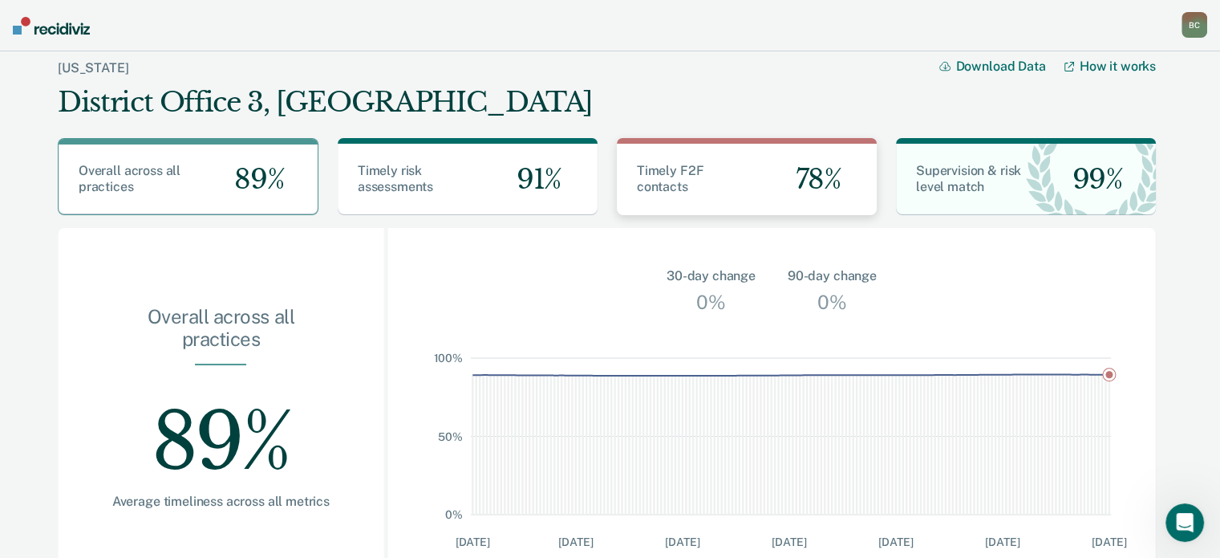
click at [716, 188] on div "Timely F2F contacts" at bounding box center [682, 179] width 130 height 32
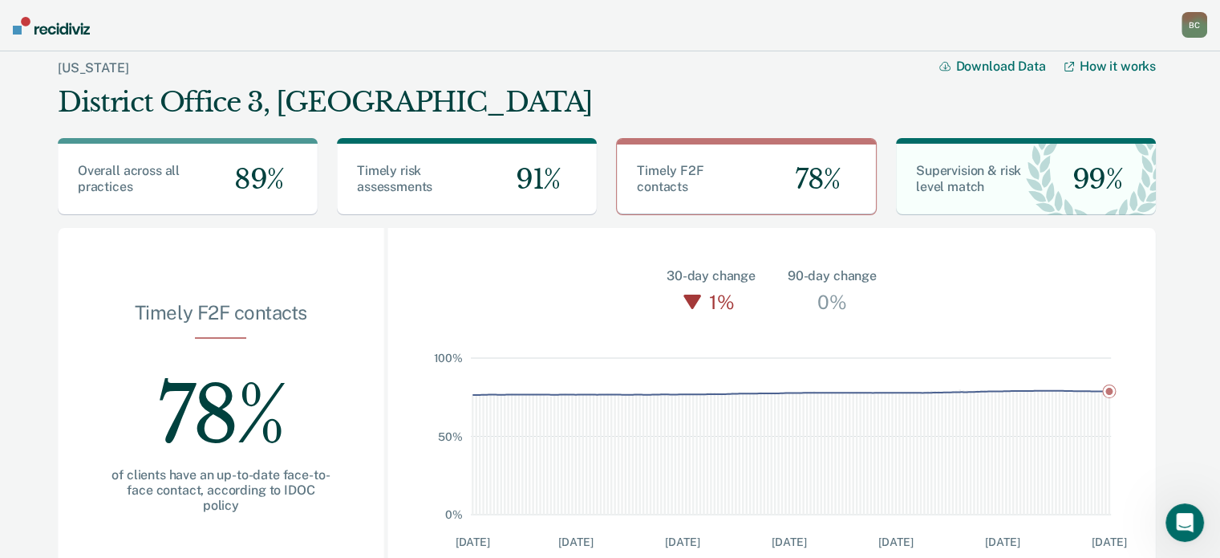
click at [1195, 26] on div "B C" at bounding box center [1195, 25] width 26 height 26
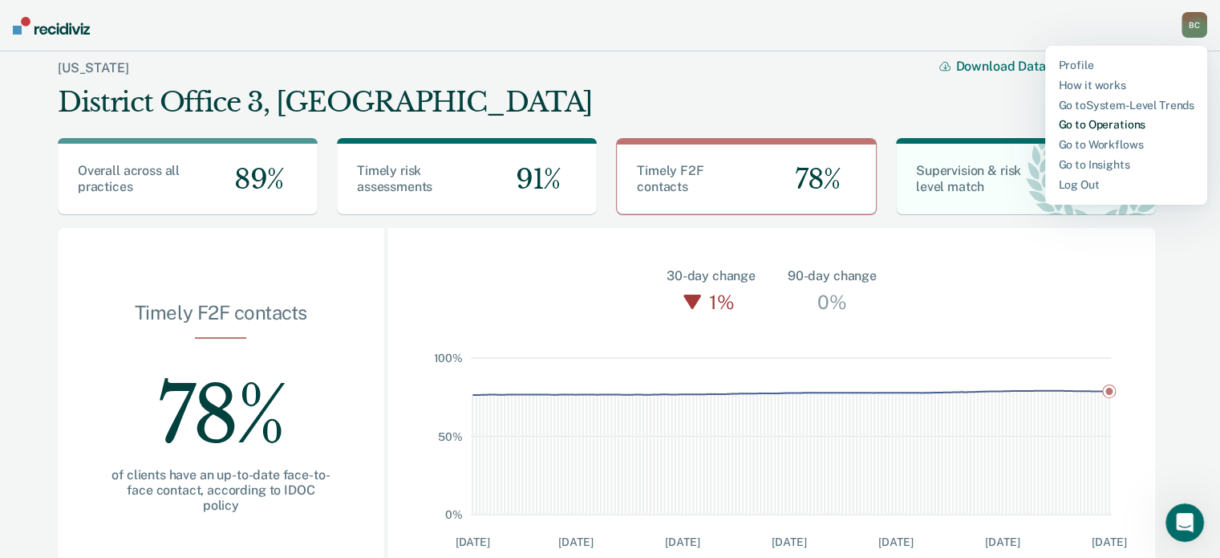
click at [1068, 124] on link "Go to Operations" at bounding box center [1126, 125] width 136 height 14
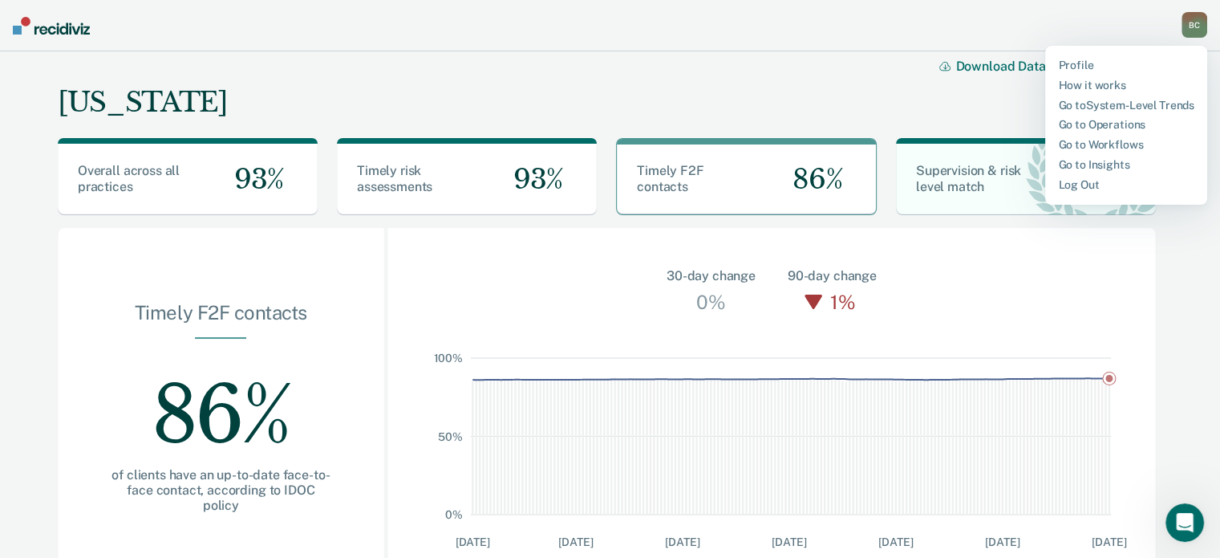
click at [1187, 25] on div "B C" at bounding box center [1195, 25] width 26 height 26
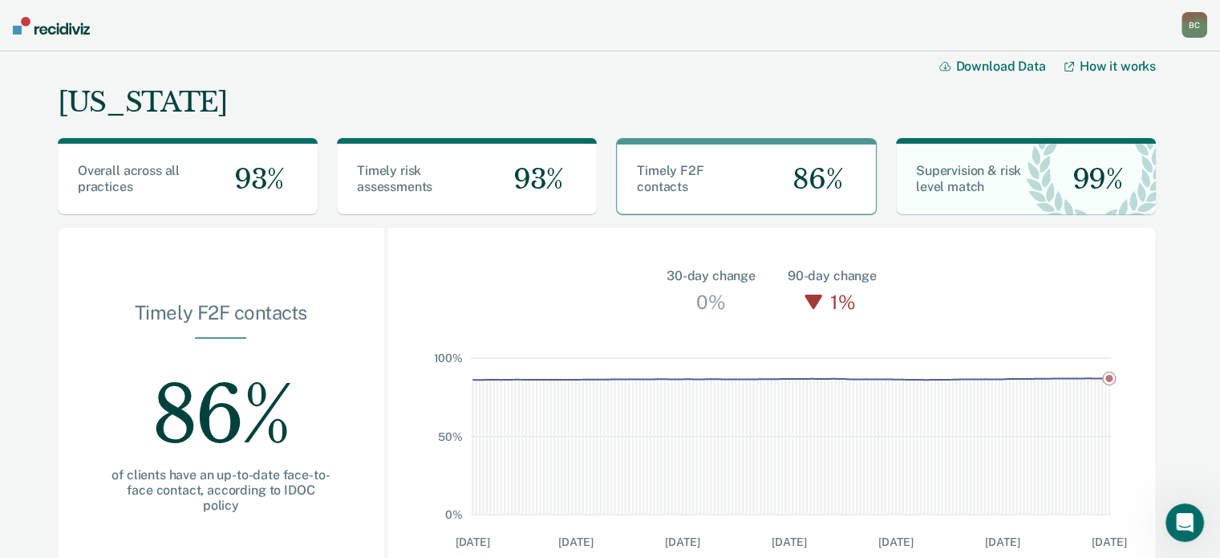
click at [1186, 25] on div "B C" at bounding box center [1195, 25] width 26 height 26
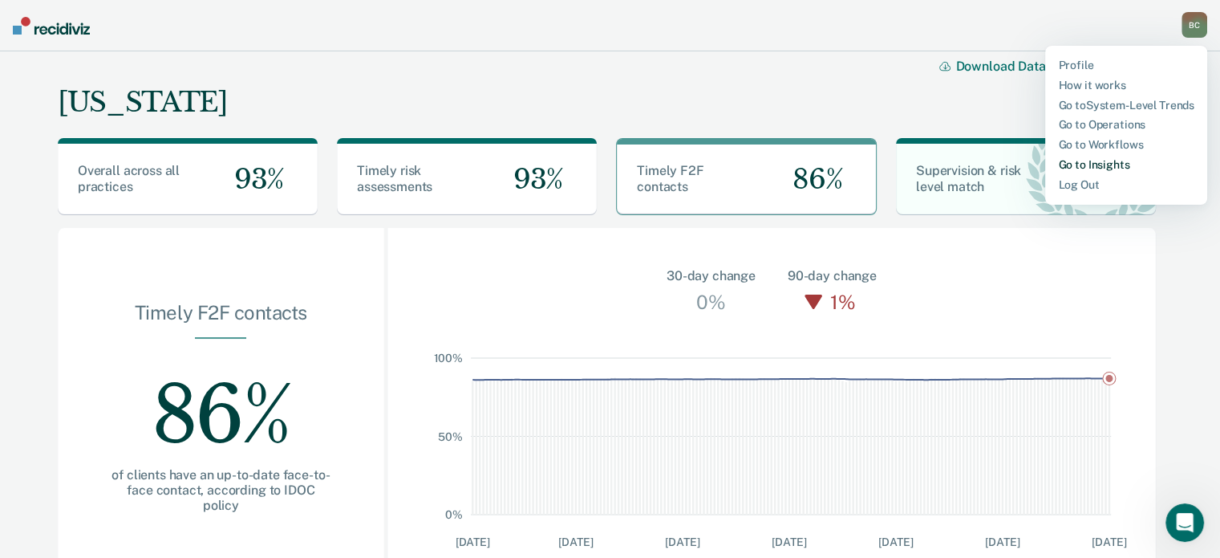
click at [1082, 163] on link "Go to Insights" at bounding box center [1126, 165] width 136 height 14
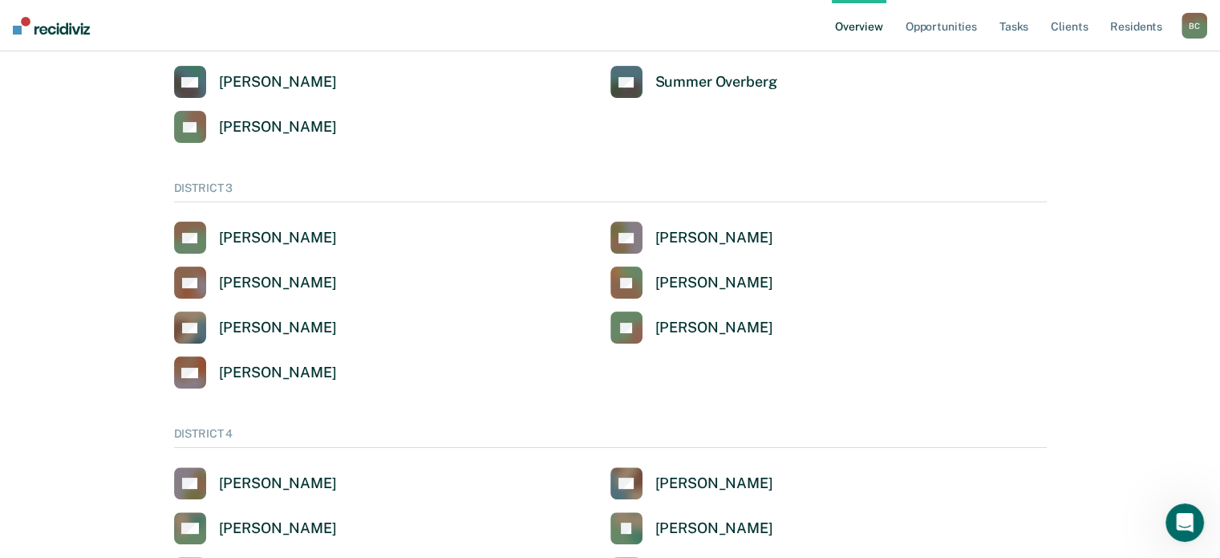
scroll to position [321, 0]
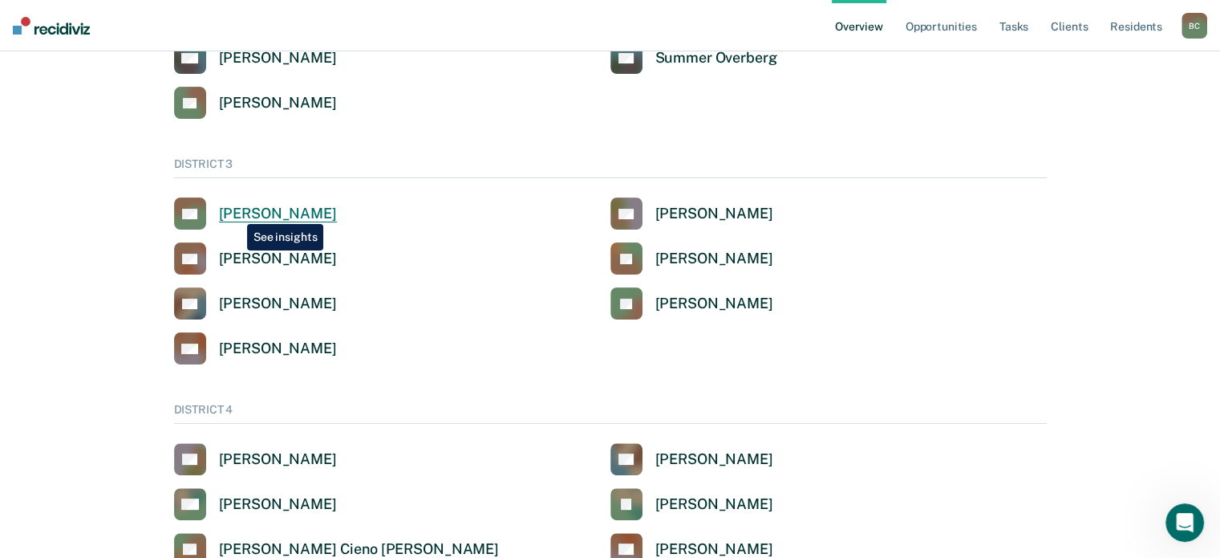
click at [235, 212] on div "[PERSON_NAME]" at bounding box center [278, 214] width 118 height 18
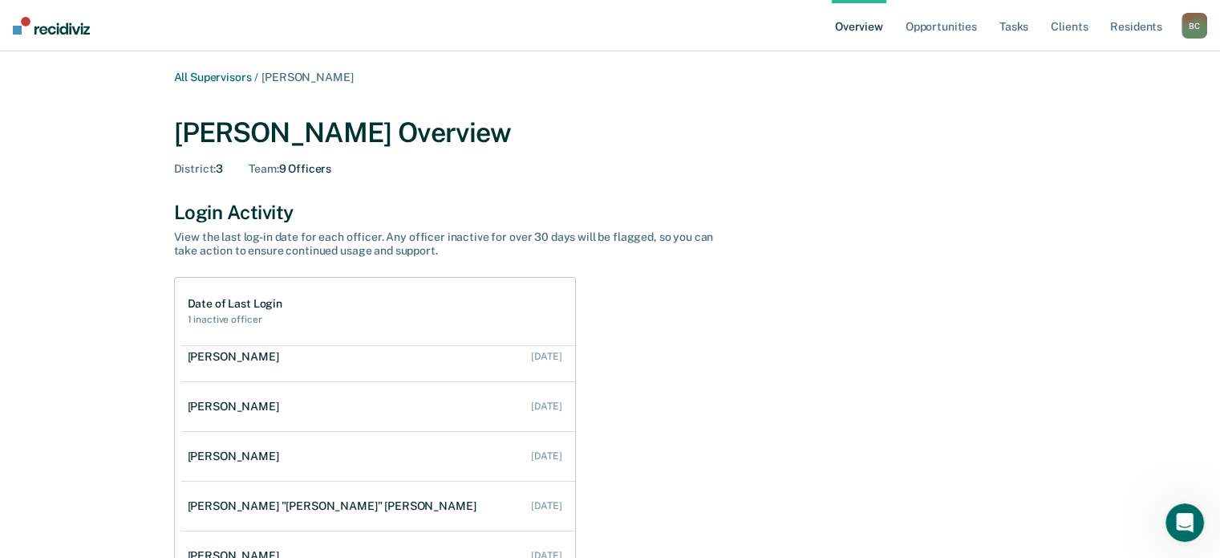
click at [1198, 27] on div "B C" at bounding box center [1195, 26] width 26 height 26
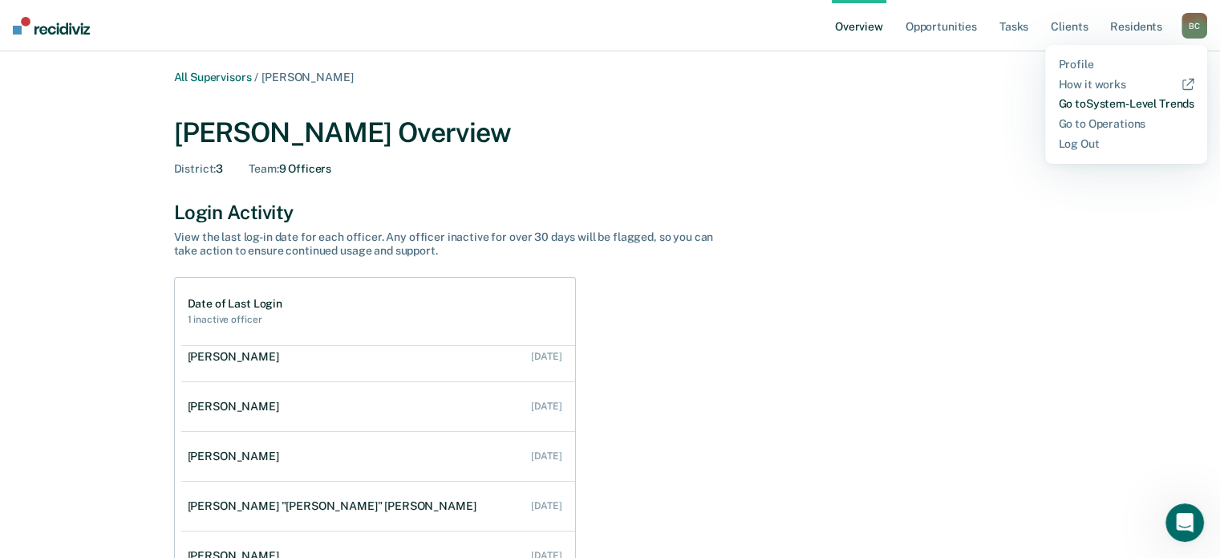
click at [1094, 103] on link "Go to System-Level Trends" at bounding box center [1126, 104] width 136 height 14
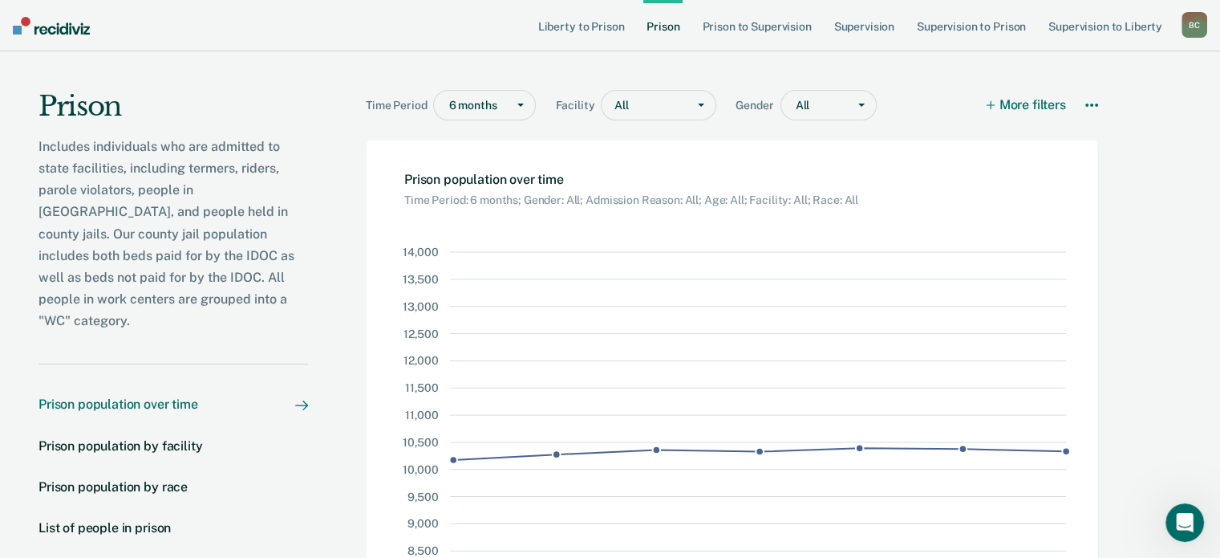
click at [1186, 28] on div "B C" at bounding box center [1195, 25] width 26 height 26
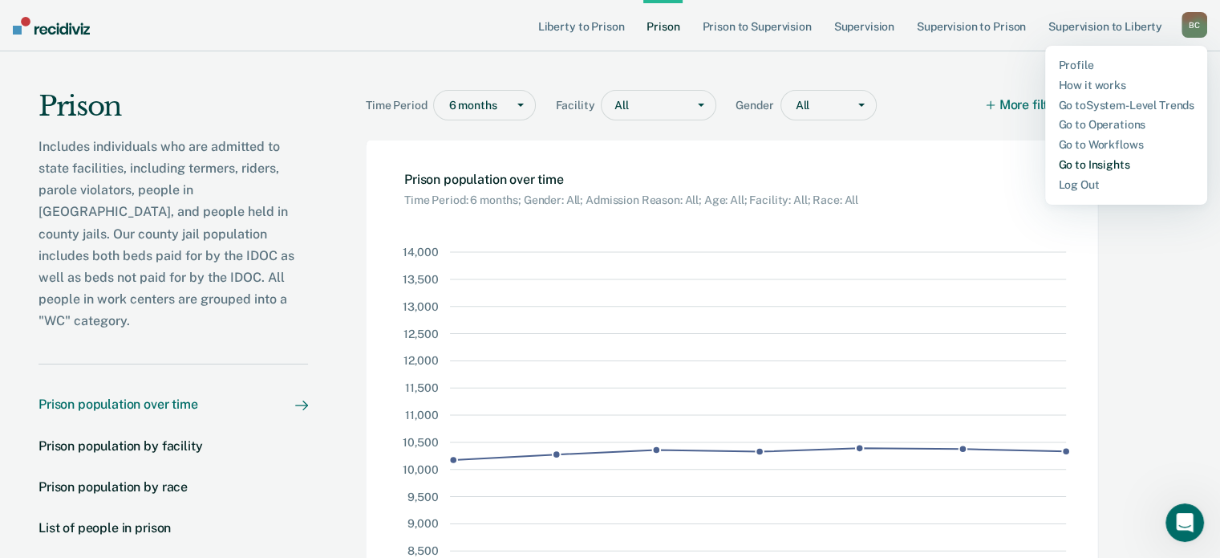
click at [1105, 168] on link "Go to Insights" at bounding box center [1126, 165] width 136 height 14
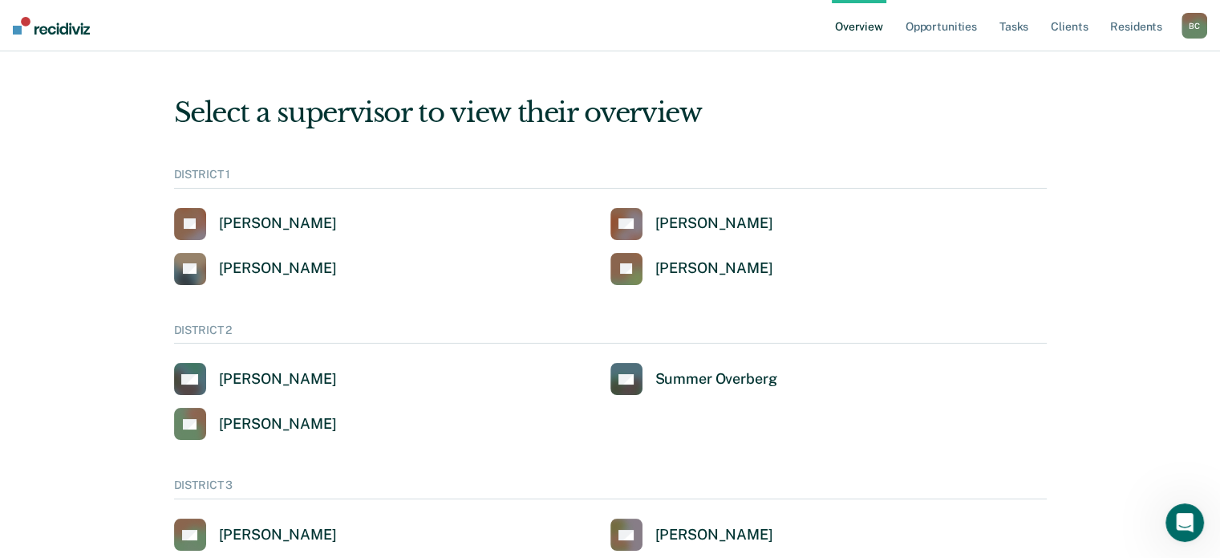
click at [1197, 25] on div "B C" at bounding box center [1195, 26] width 26 height 26
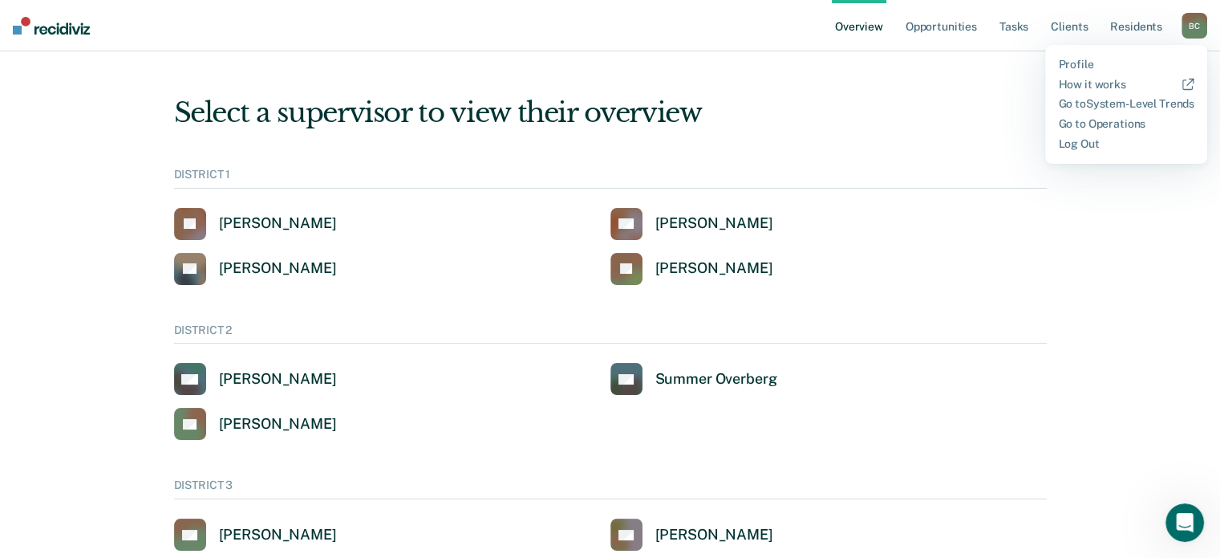
click at [797, 116] on div "Select a supervisor to view their overview" at bounding box center [610, 112] width 873 height 33
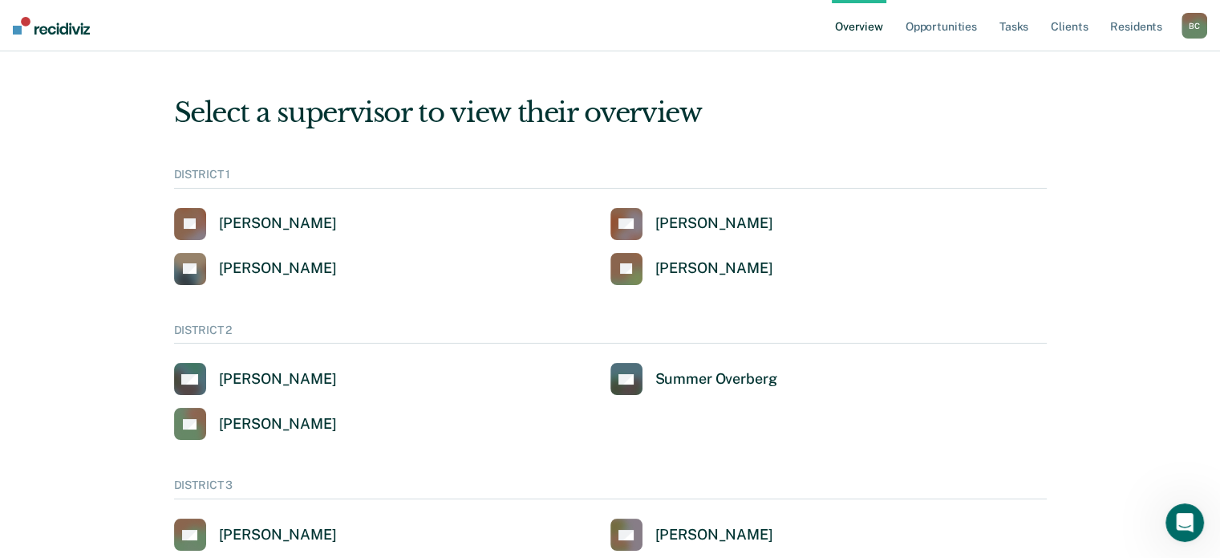
click at [1178, 19] on ul "Overview Opportunities Tasks Client s Resident s" at bounding box center [1007, 25] width 350 height 51
click at [1187, 22] on div "B C" at bounding box center [1195, 26] width 26 height 26
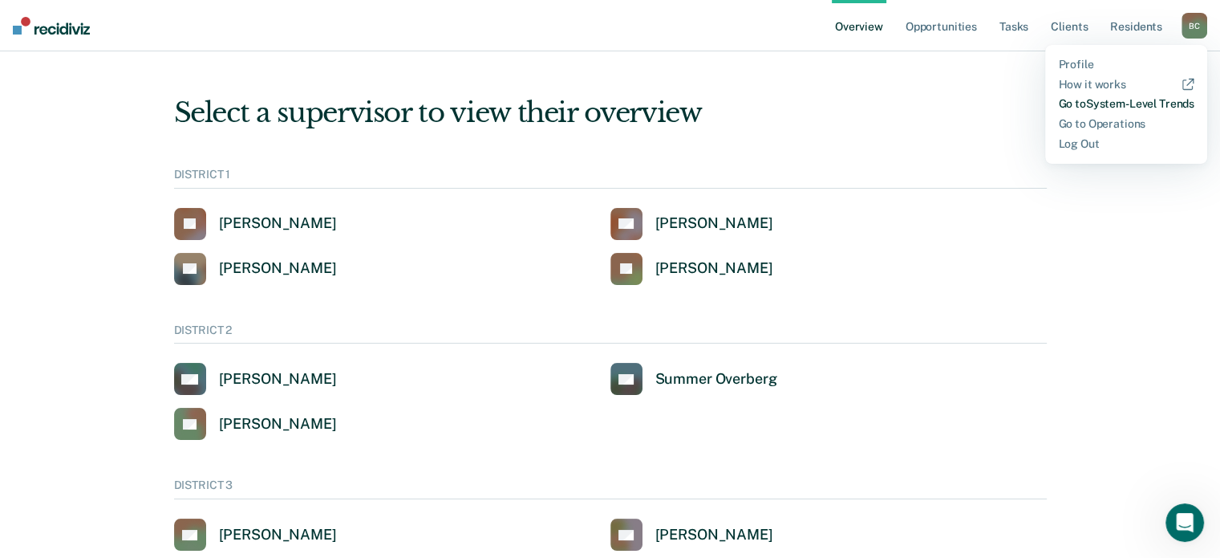
click at [1123, 107] on link "Go to System-Level Trends" at bounding box center [1126, 104] width 136 height 14
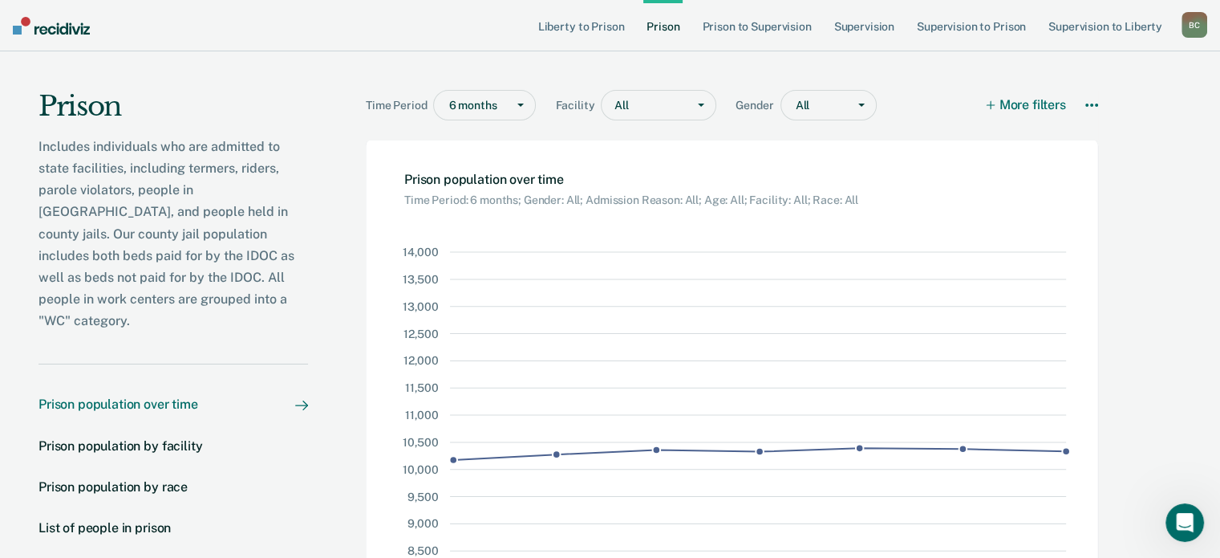
click at [1184, 32] on div "B C" at bounding box center [1195, 25] width 26 height 26
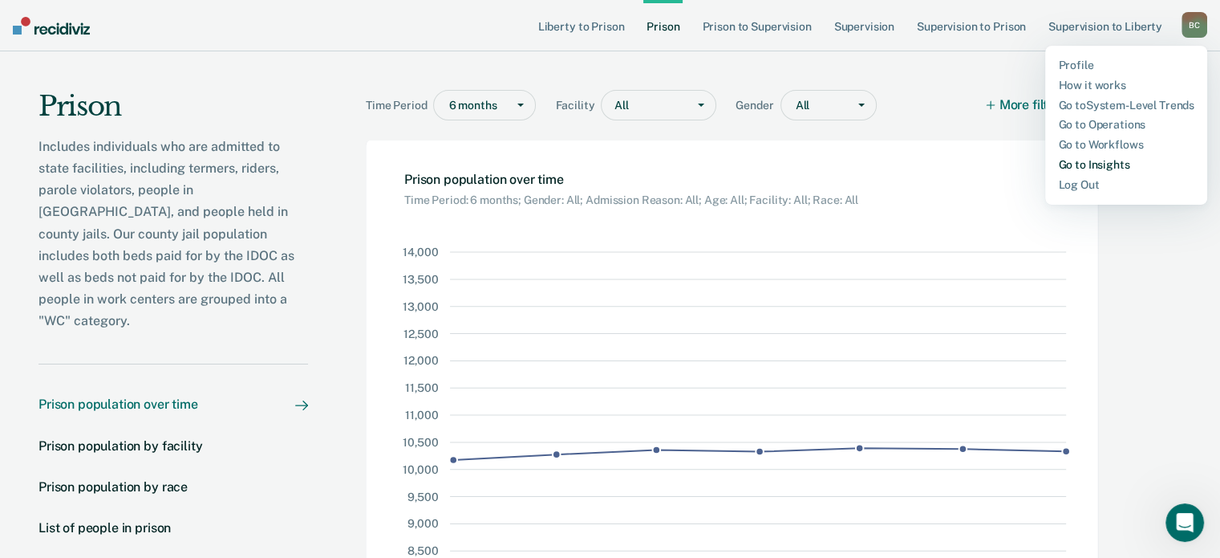
click at [1106, 168] on link "Go to Insights" at bounding box center [1126, 165] width 136 height 14
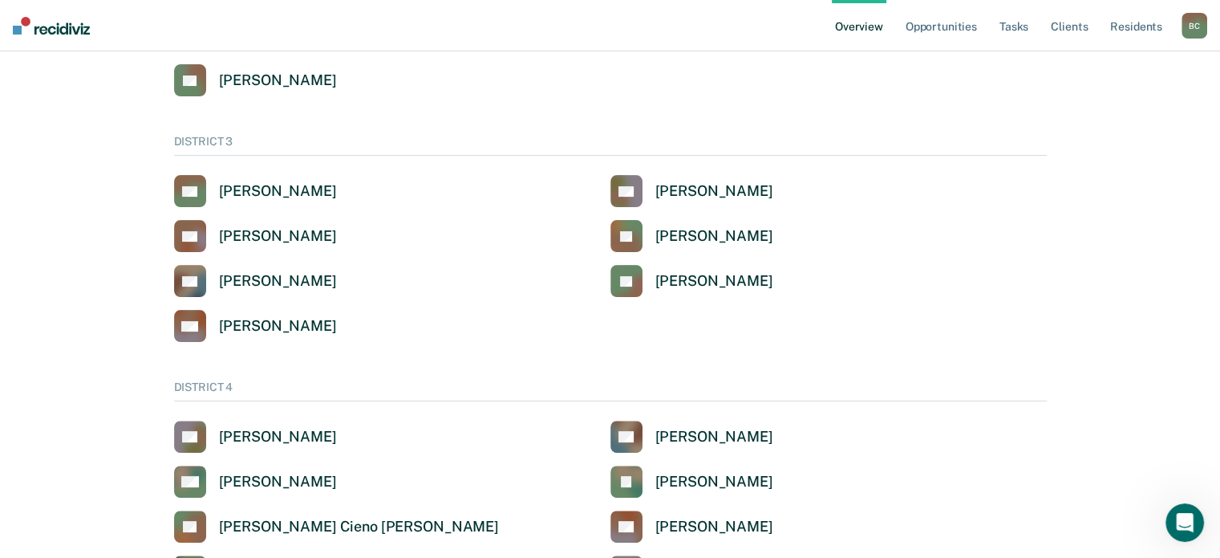
scroll to position [321, 0]
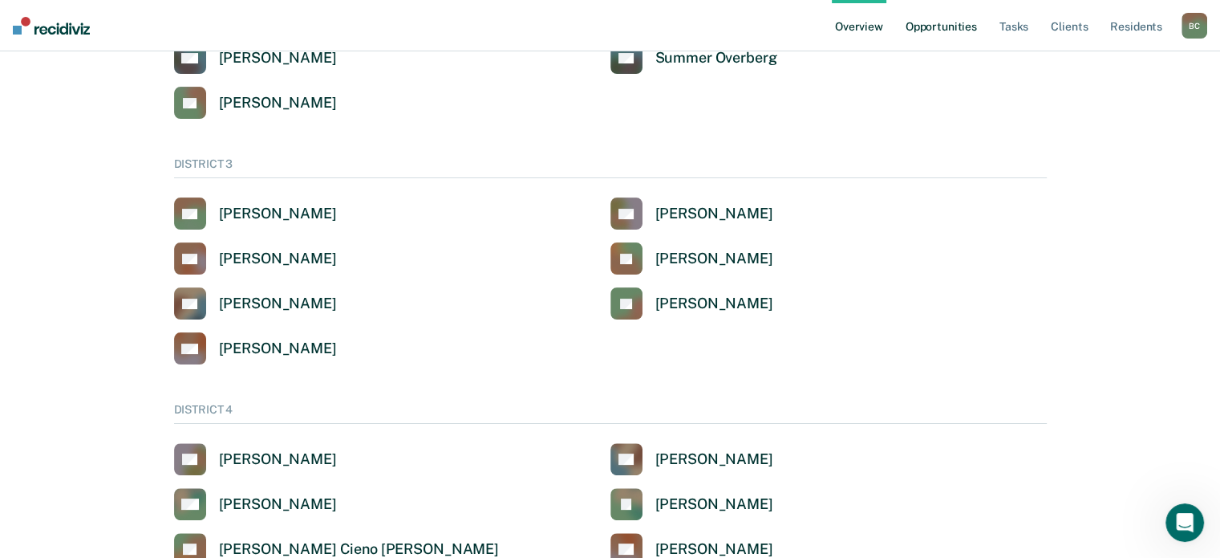
click at [929, 29] on link "Opportunities" at bounding box center [942, 25] width 78 height 51
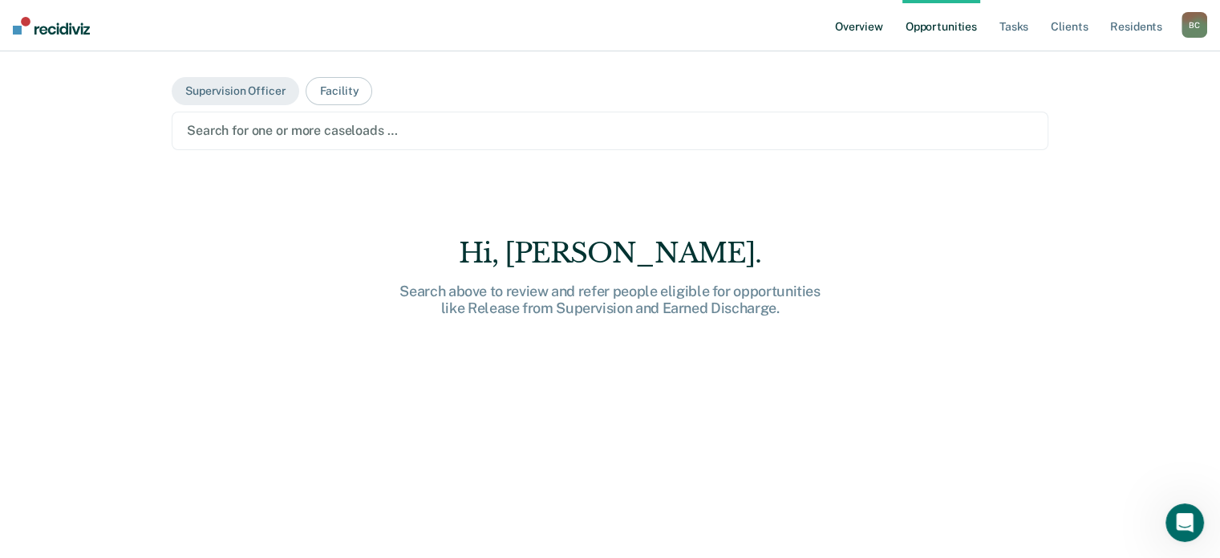
click at [878, 25] on link "Overview" at bounding box center [859, 25] width 55 height 51
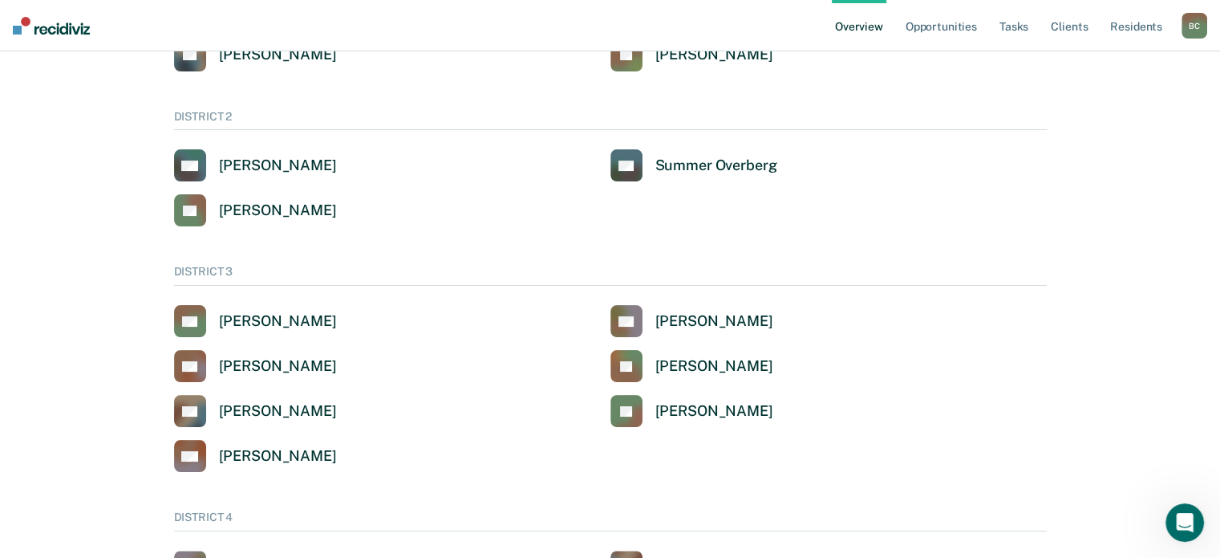
scroll to position [241, 0]
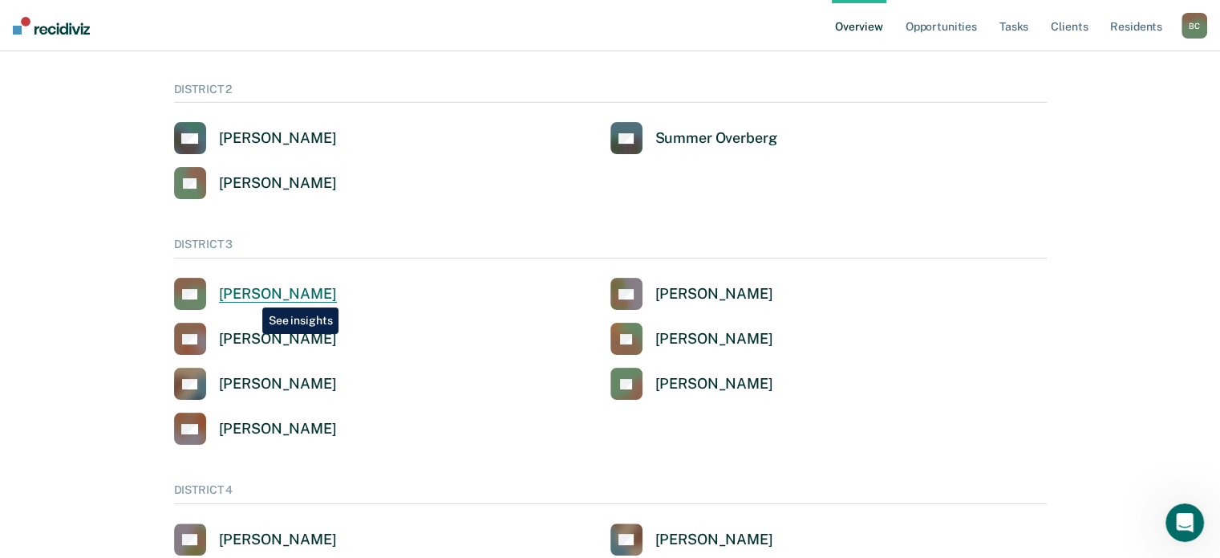
click at [250, 295] on div "[PERSON_NAME]" at bounding box center [278, 294] width 118 height 18
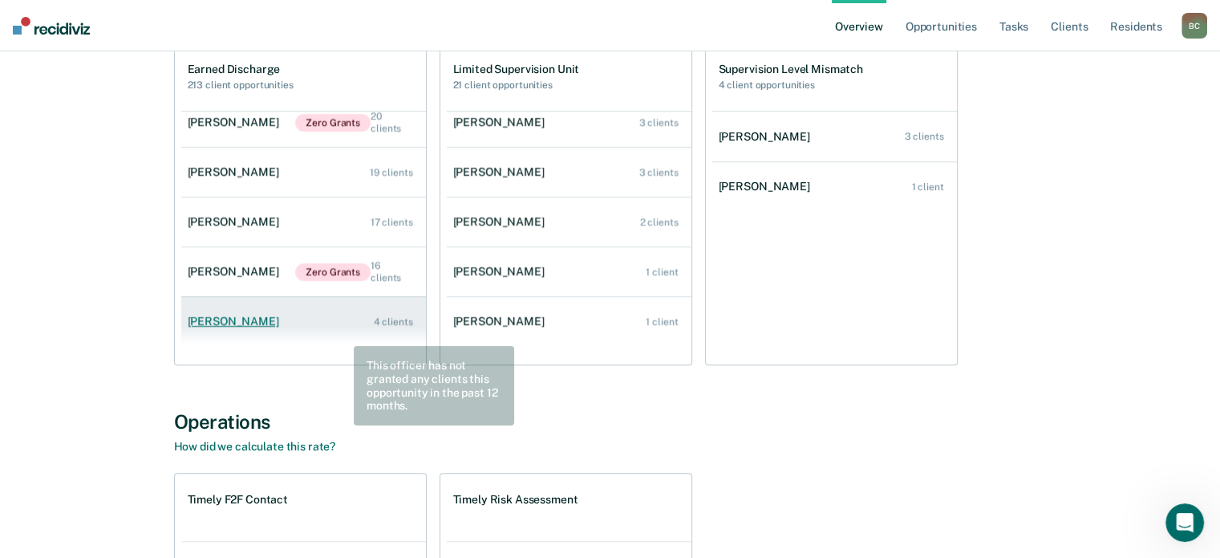
scroll to position [1719, 0]
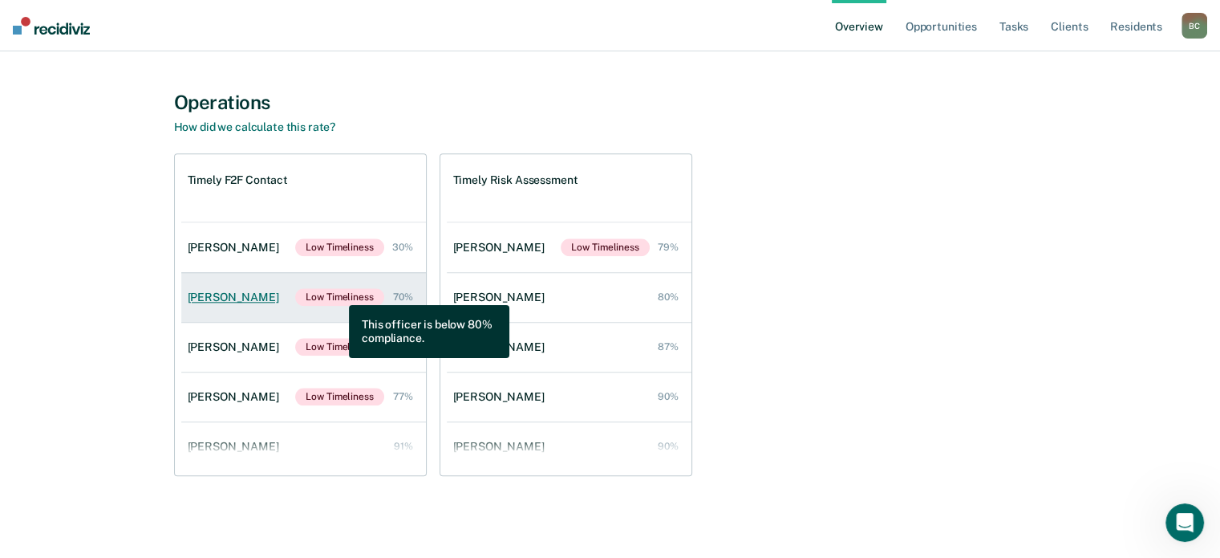
click at [336, 293] on span "Low Timeliness" at bounding box center [339, 297] width 88 height 18
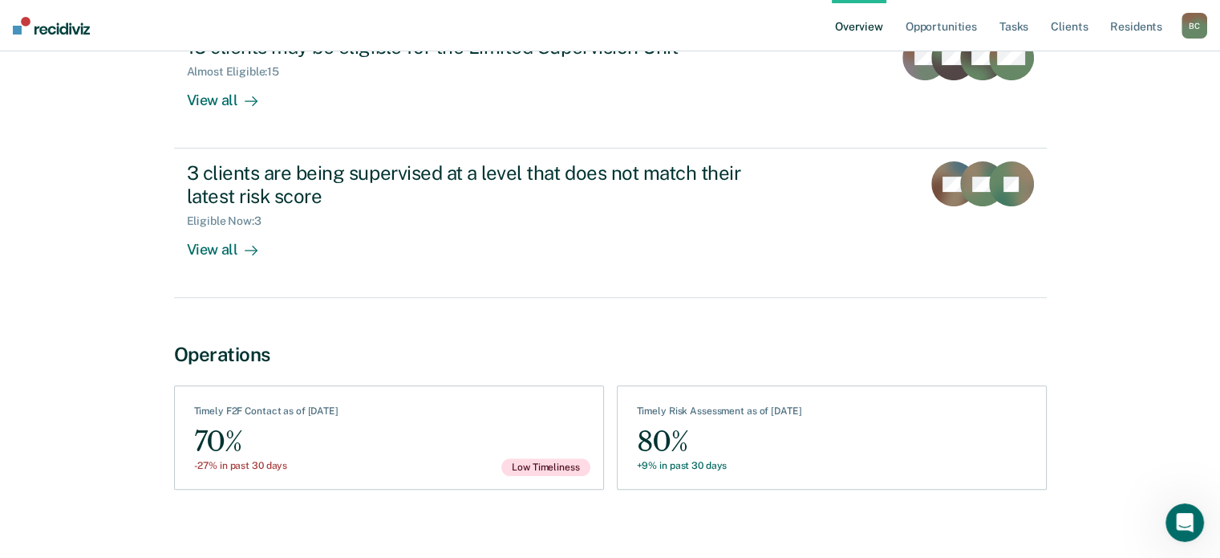
scroll to position [585, 0]
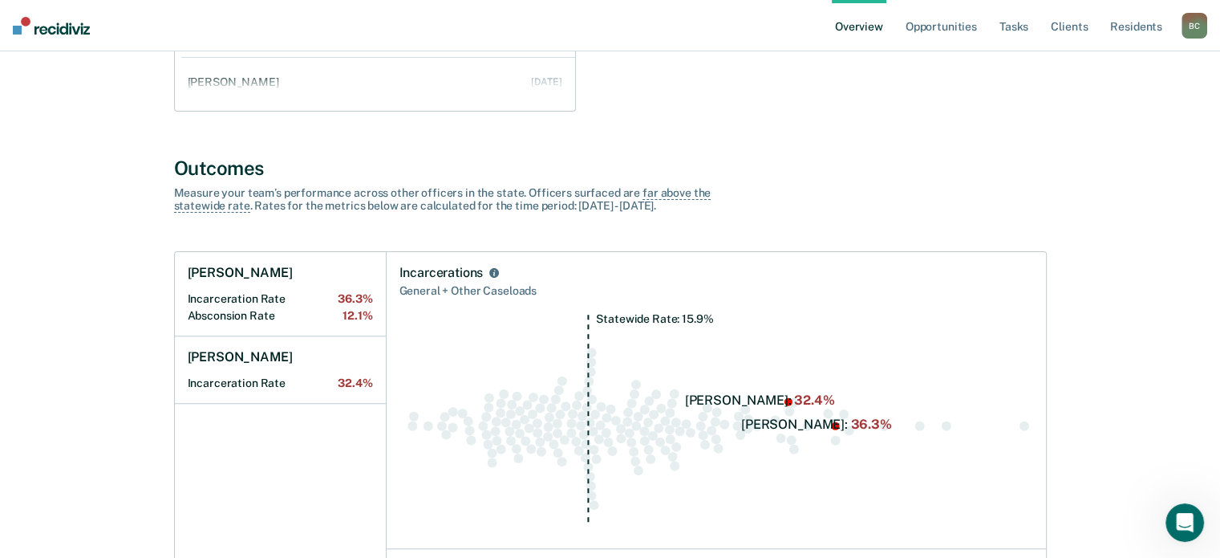
scroll to position [481, 0]
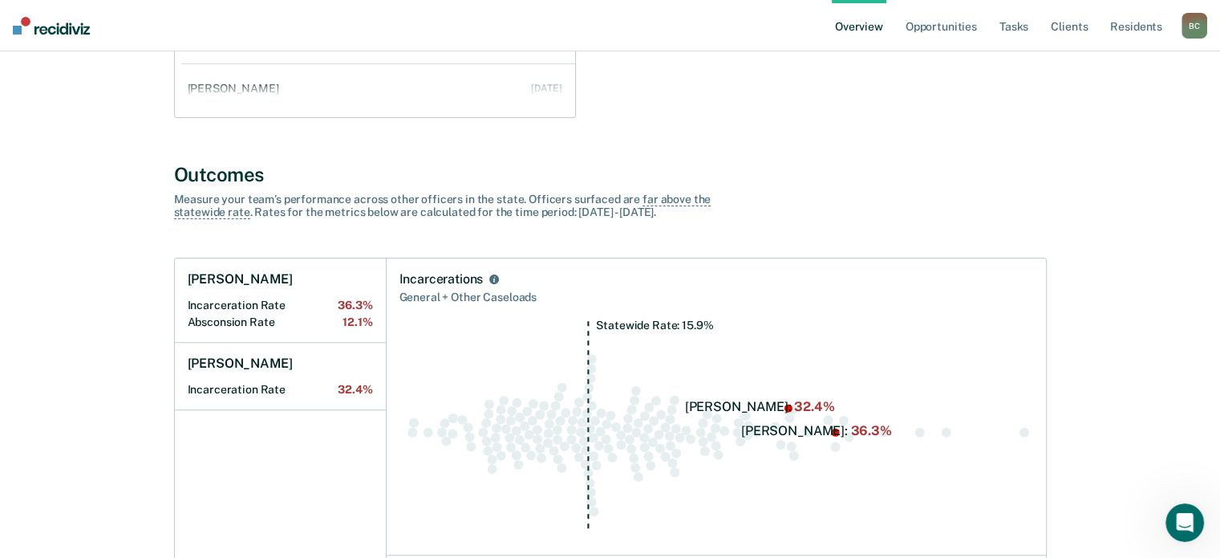
click at [1198, 29] on div "B C" at bounding box center [1195, 26] width 26 height 26
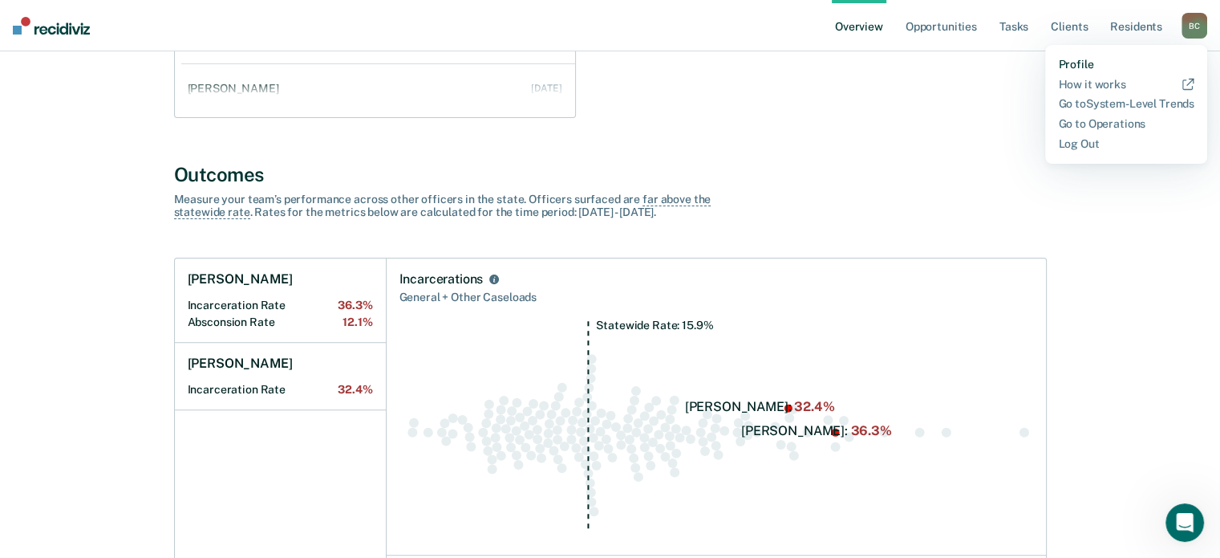
click at [1077, 68] on link "Profile" at bounding box center [1126, 65] width 136 height 14
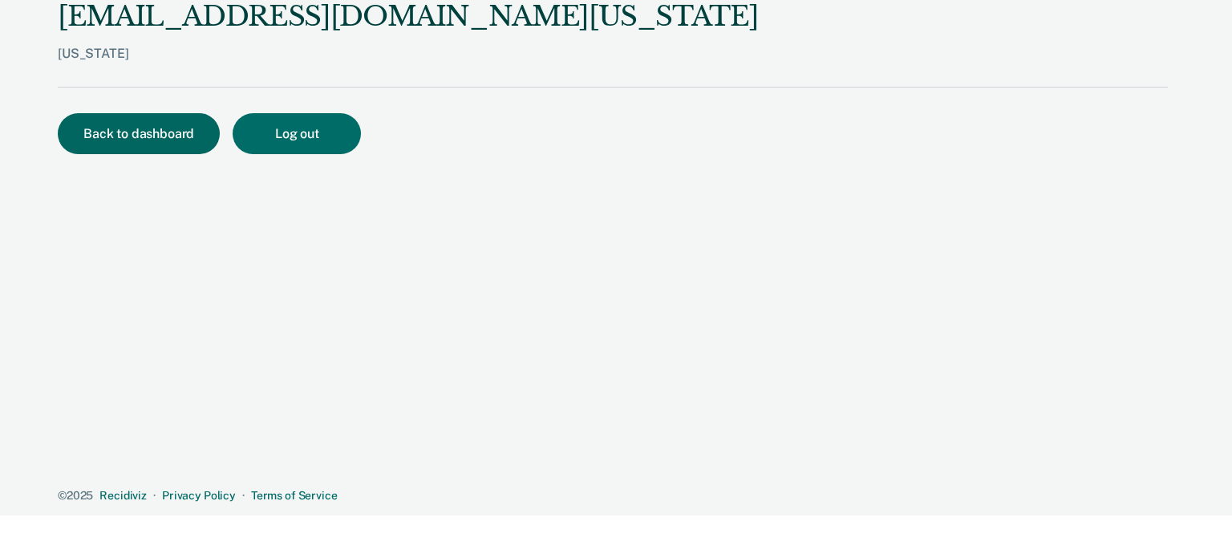
click at [113, 134] on button "Back to dashboard" at bounding box center [139, 133] width 162 height 41
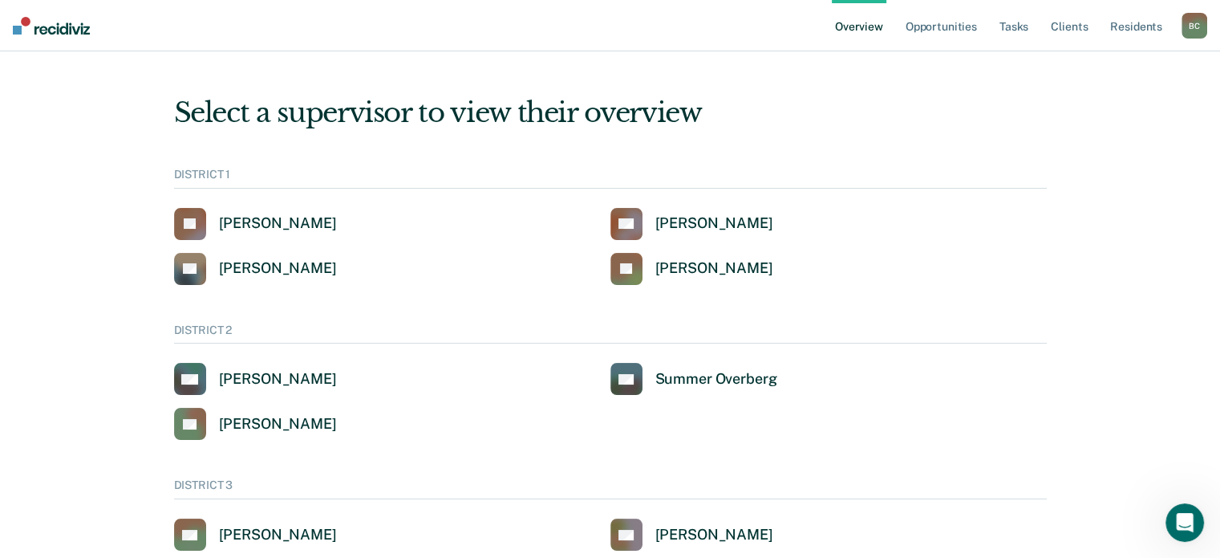
click at [1203, 27] on div "B C" at bounding box center [1195, 26] width 26 height 26
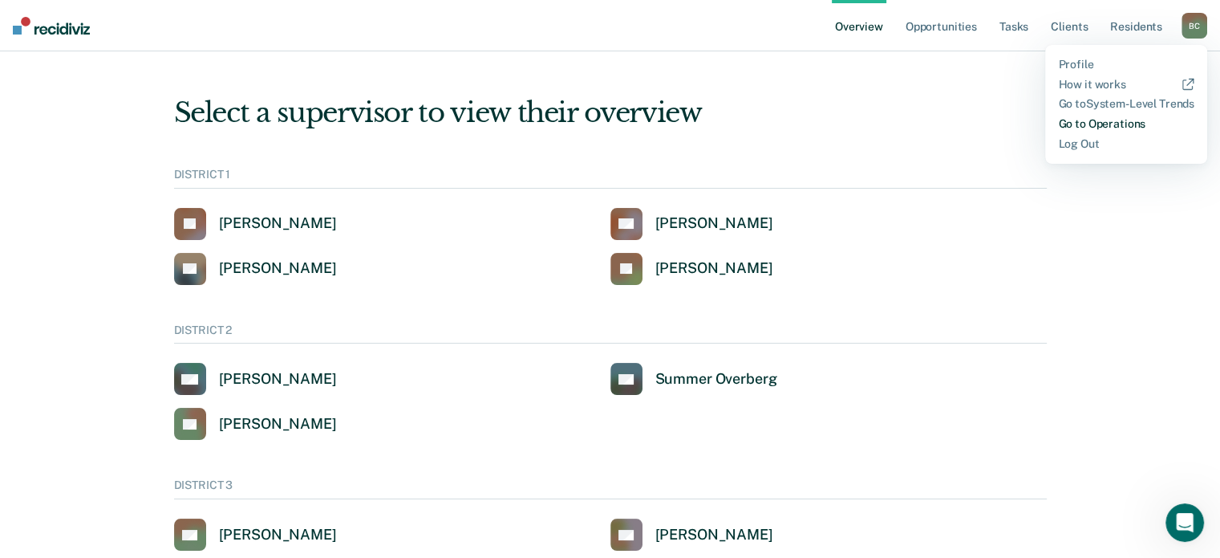
click at [1069, 121] on link "Go to Operations" at bounding box center [1126, 124] width 136 height 14
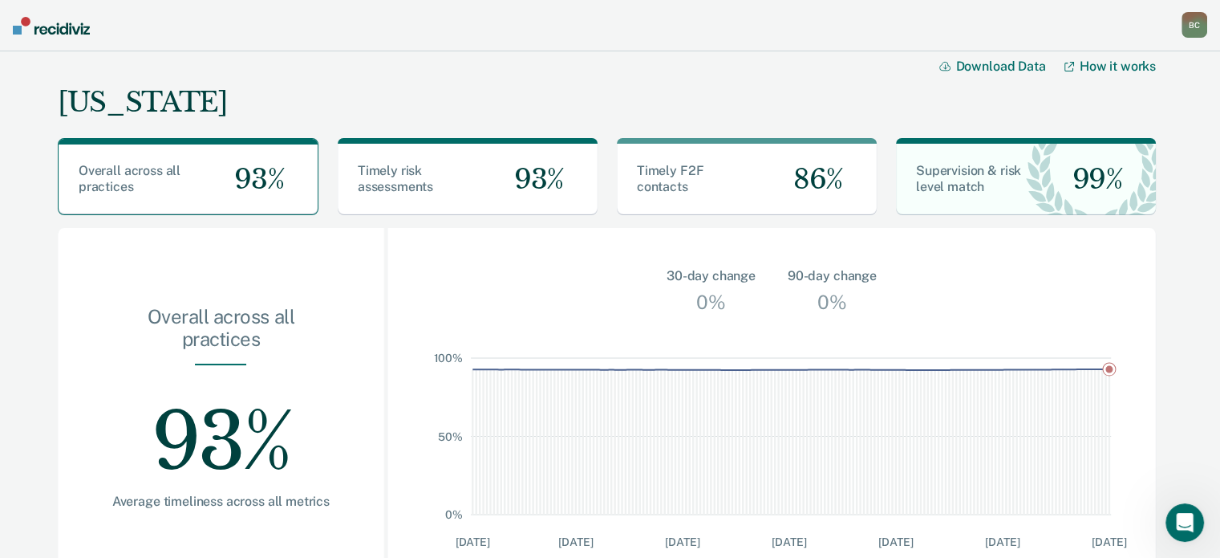
click at [1195, 37] on div "B C" at bounding box center [1195, 25] width 26 height 26
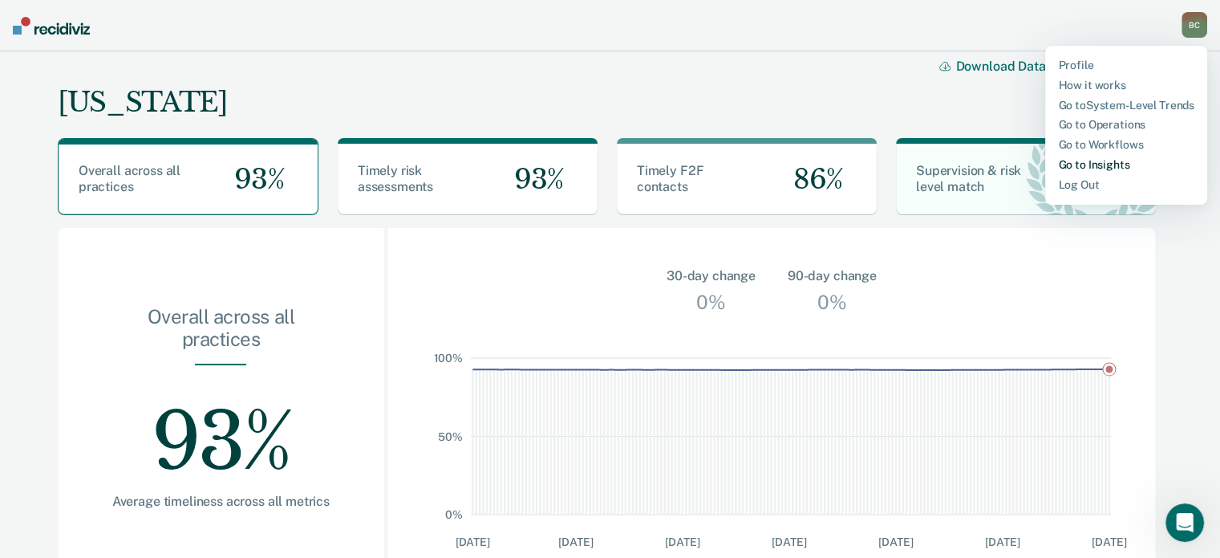
click at [1114, 167] on link "Go to Insights" at bounding box center [1126, 165] width 136 height 14
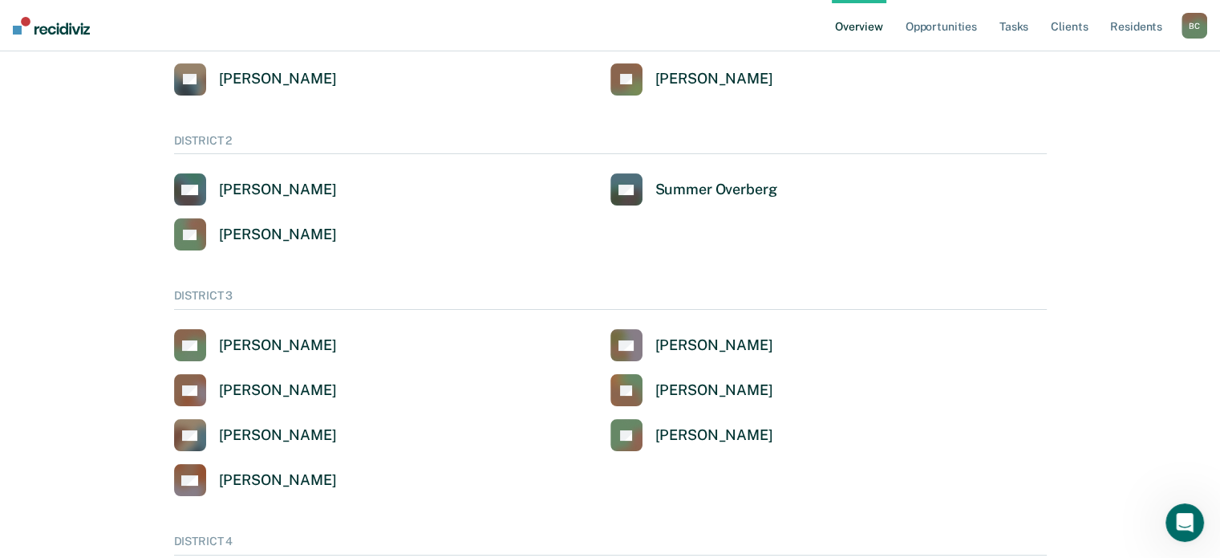
scroll to position [241, 0]
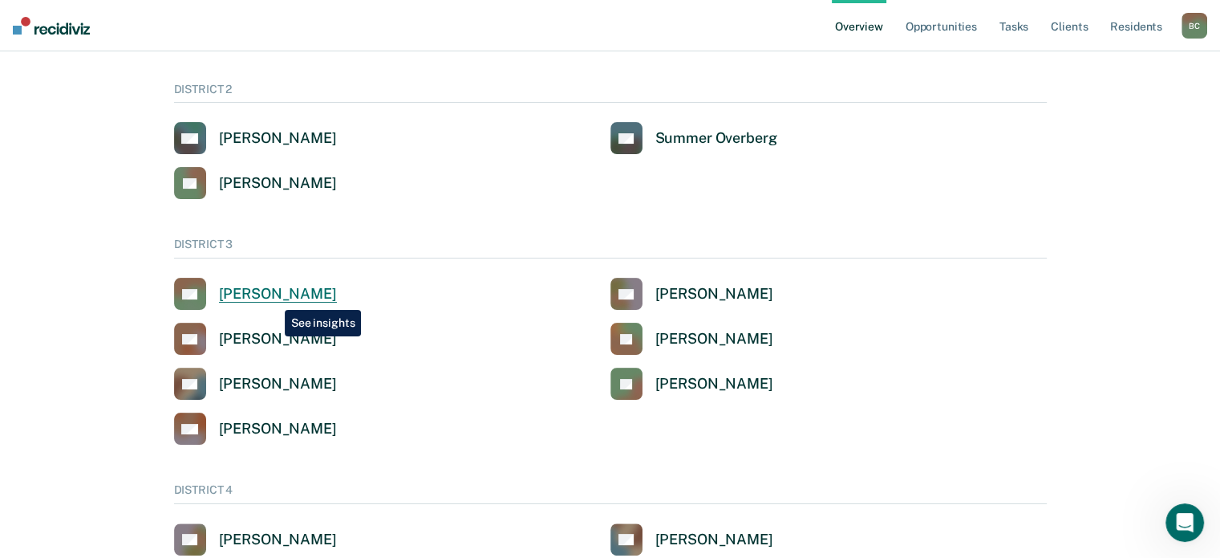
click at [272, 298] on div "[PERSON_NAME]" at bounding box center [278, 294] width 118 height 18
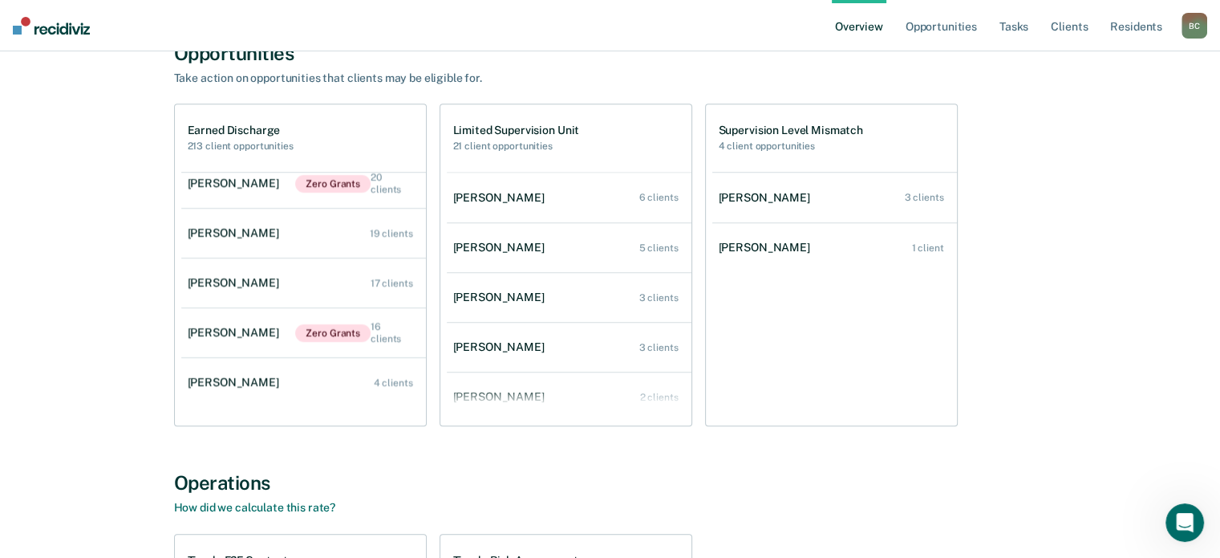
scroll to position [1364, 0]
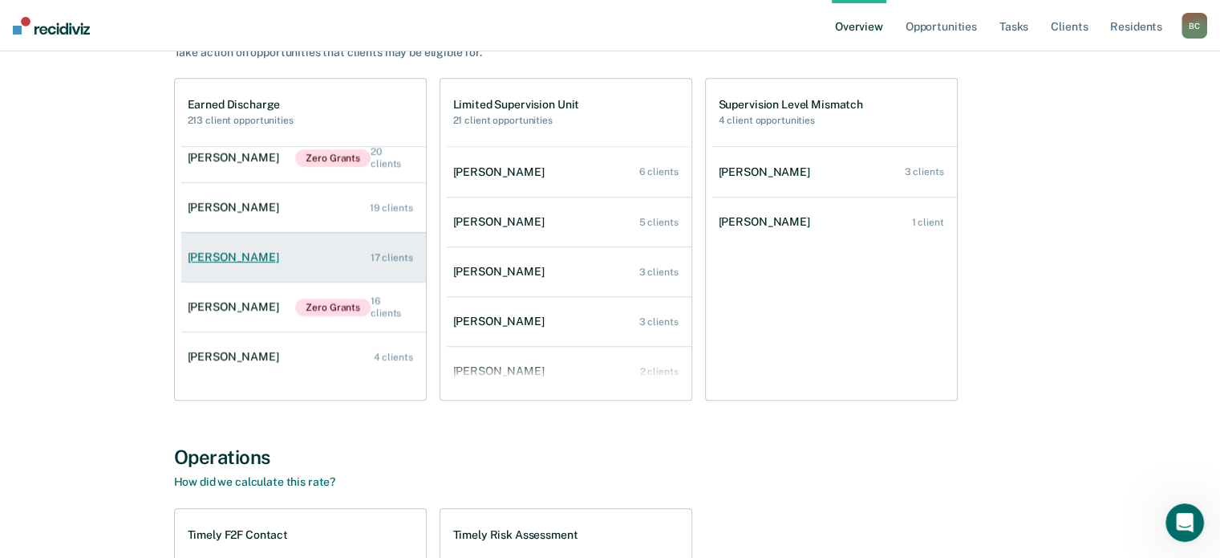
click at [244, 258] on div "[PERSON_NAME]" at bounding box center [237, 257] width 98 height 14
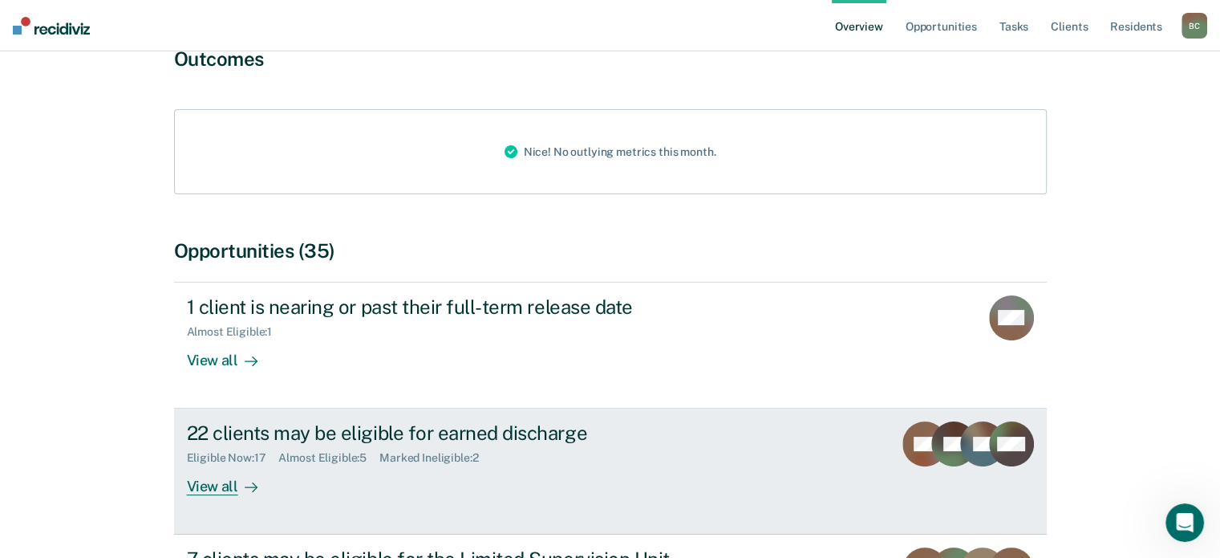
scroll to position [321, 0]
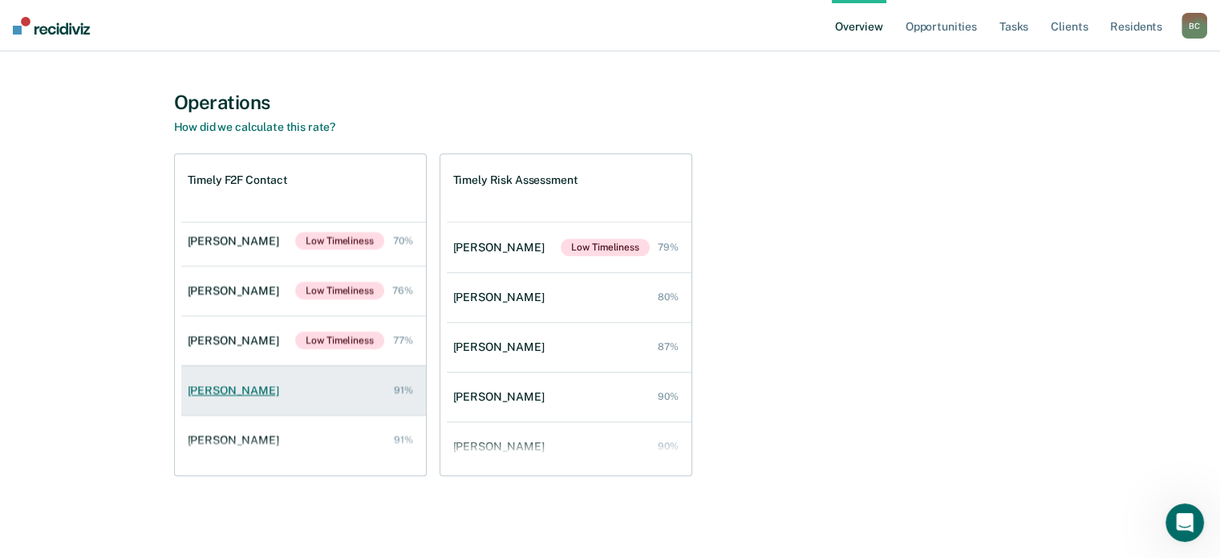
scroll to position [58, 0]
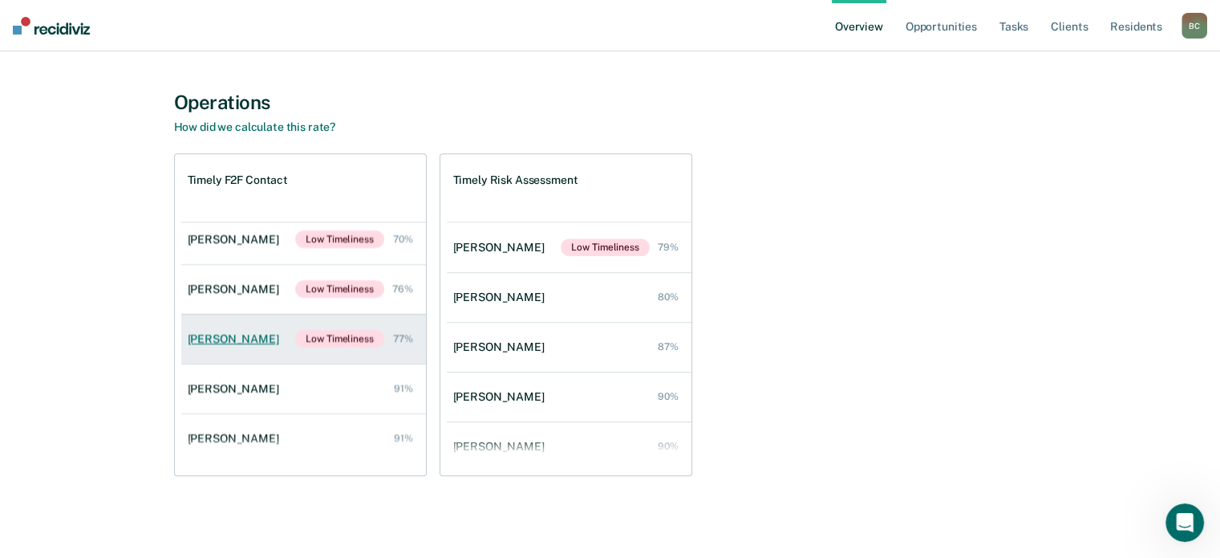
click at [221, 336] on div "[PERSON_NAME]" at bounding box center [237, 339] width 98 height 14
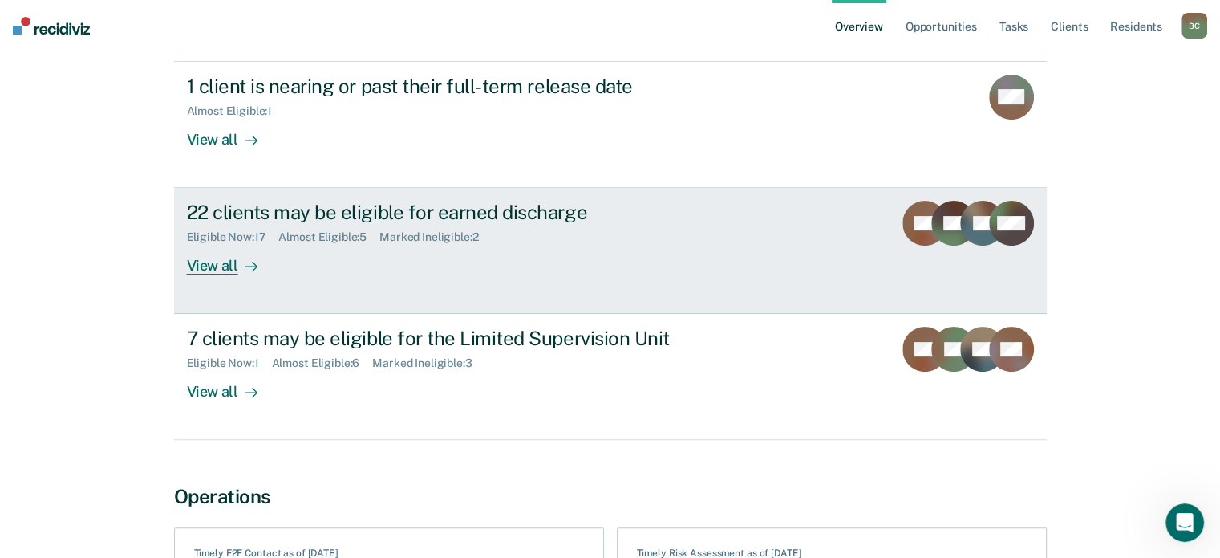
scroll to position [401, 0]
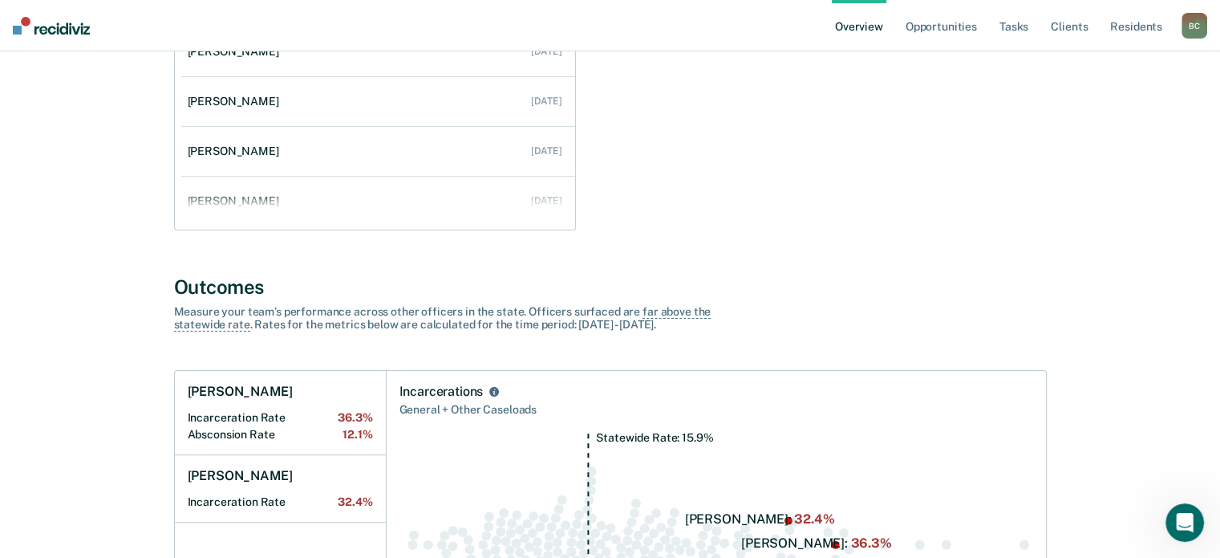
scroll to position [355, 0]
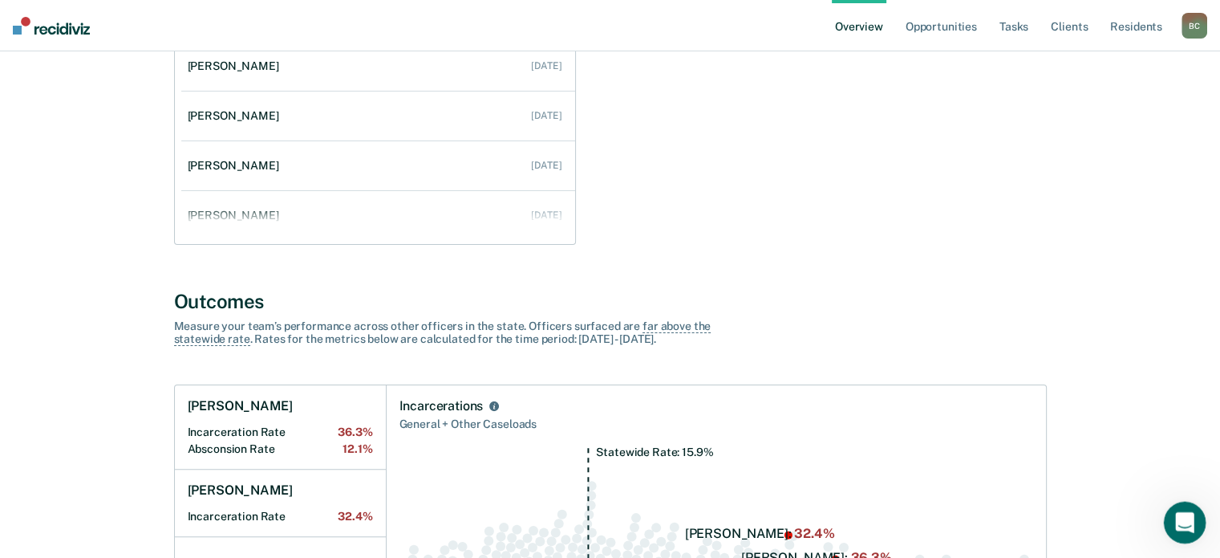
click at [1189, 517] on icon "Open Intercom Messenger" at bounding box center [1183, 520] width 26 height 26
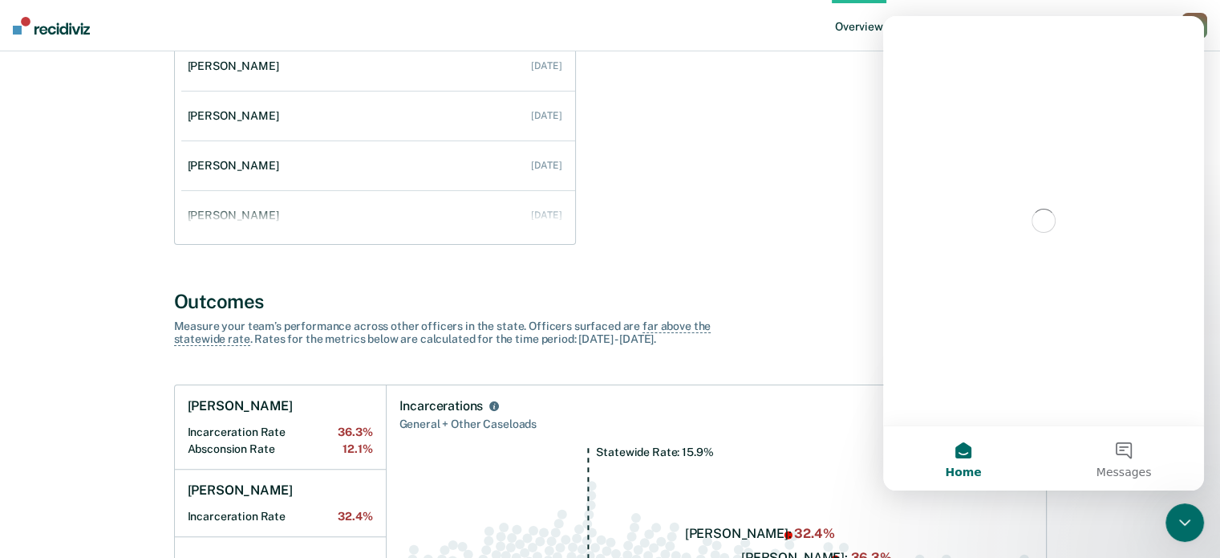
scroll to position [0, 0]
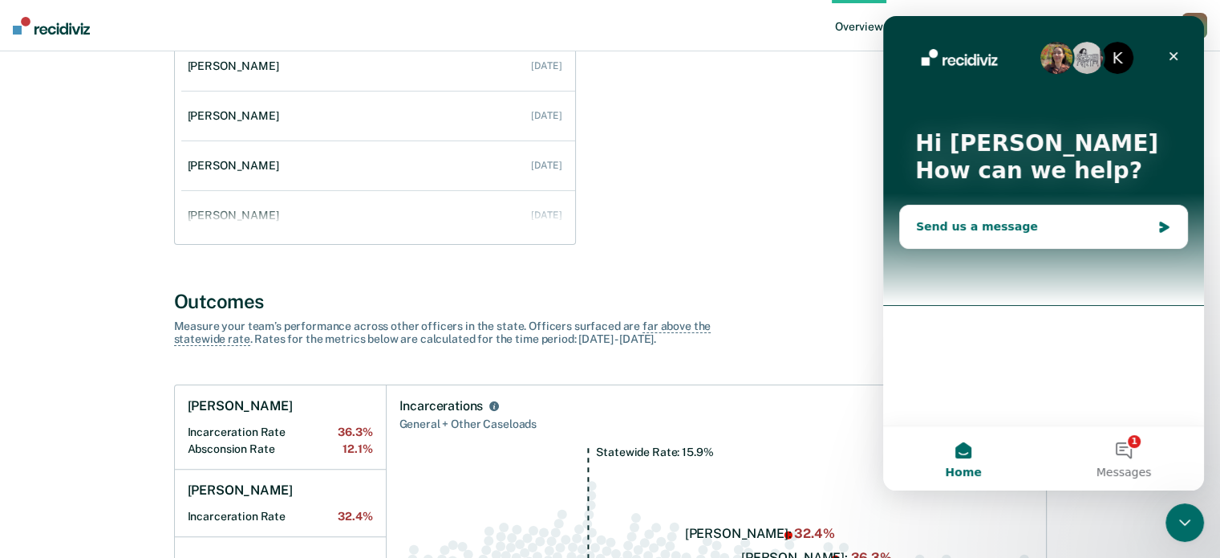
click at [960, 221] on div "Send us a message" at bounding box center [1033, 226] width 235 height 17
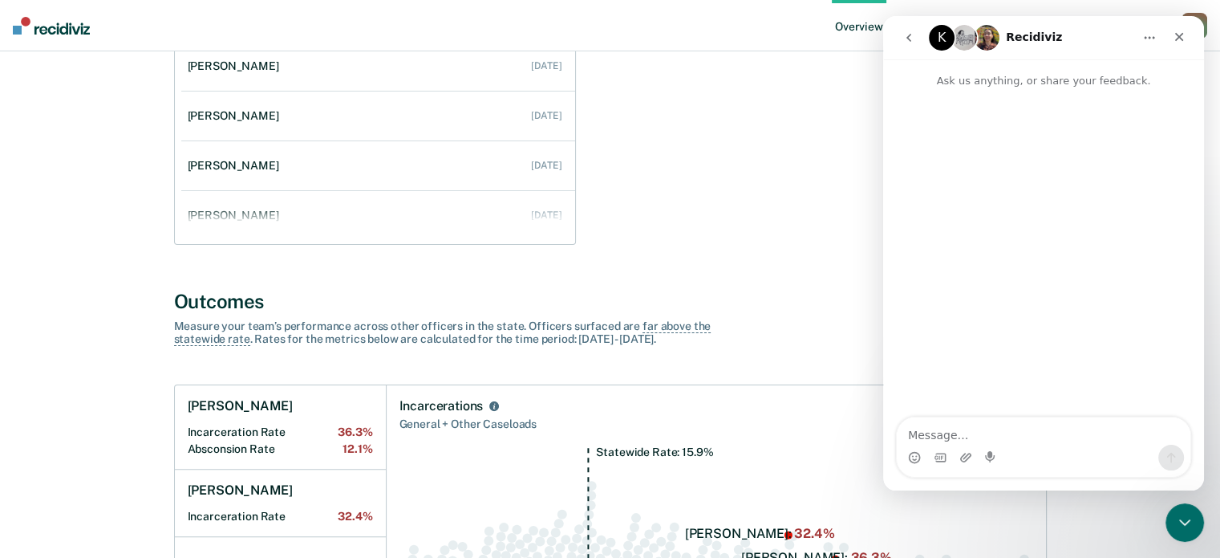
type textarea "D"
click at [1186, 38] on div "Close" at bounding box center [1179, 36] width 29 height 29
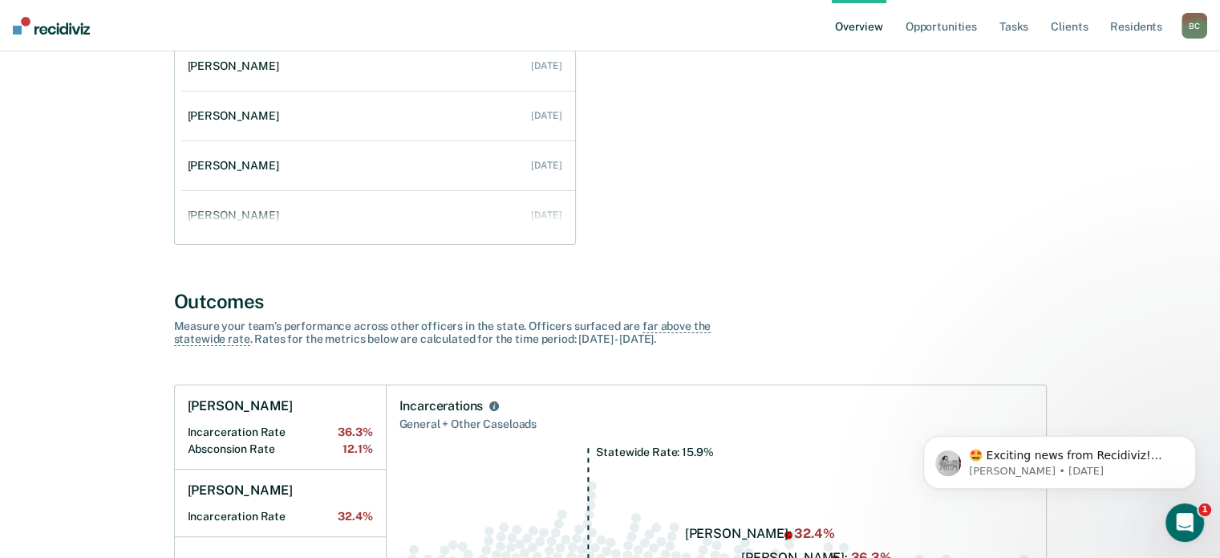
click at [850, 158] on div "Date of Last Login 1 inactive officer [PERSON_NAME] No Login for 30 Days [DATE]…" at bounding box center [610, 83] width 873 height 323
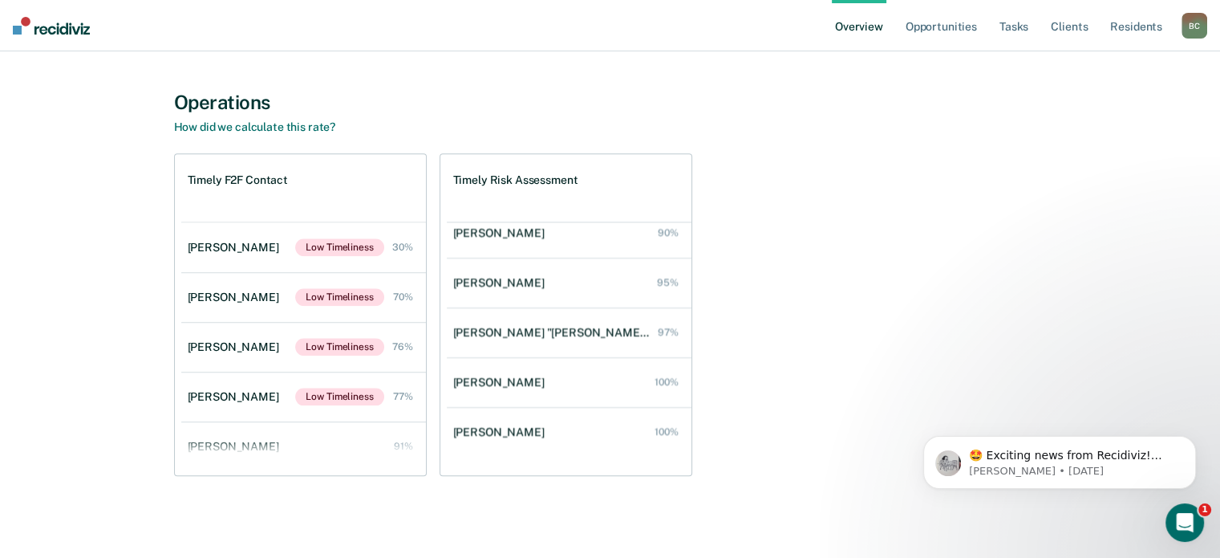
scroll to position [355, 0]
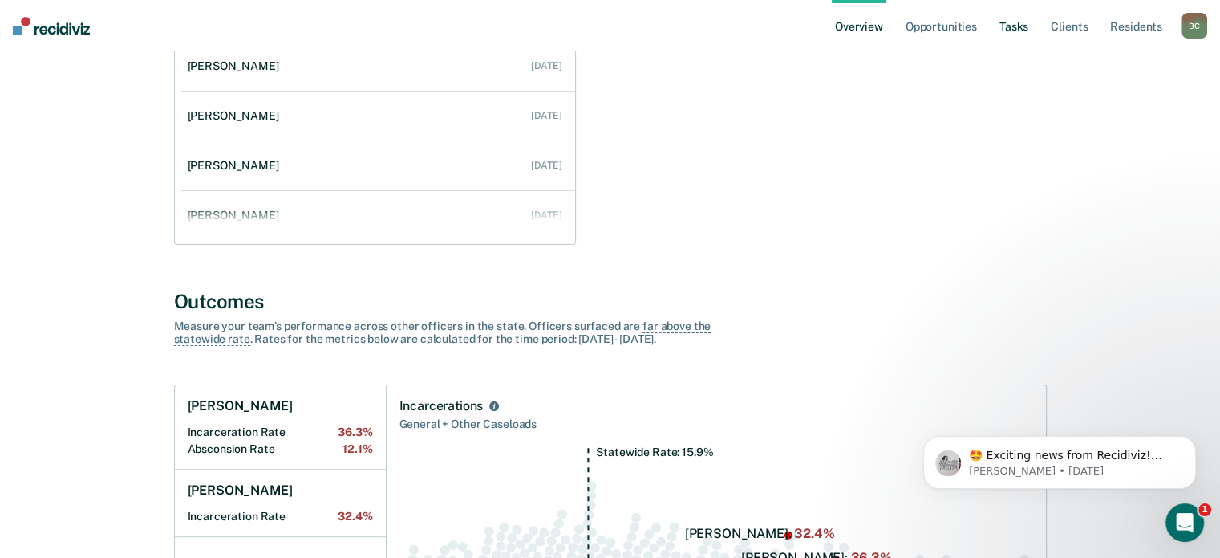
click at [1202, 23] on div "B C" at bounding box center [1195, 26] width 26 height 26
click at [1199, 25] on div "B C" at bounding box center [1195, 26] width 26 height 26
click at [1012, 27] on link "Tasks" at bounding box center [1013, 25] width 35 height 51
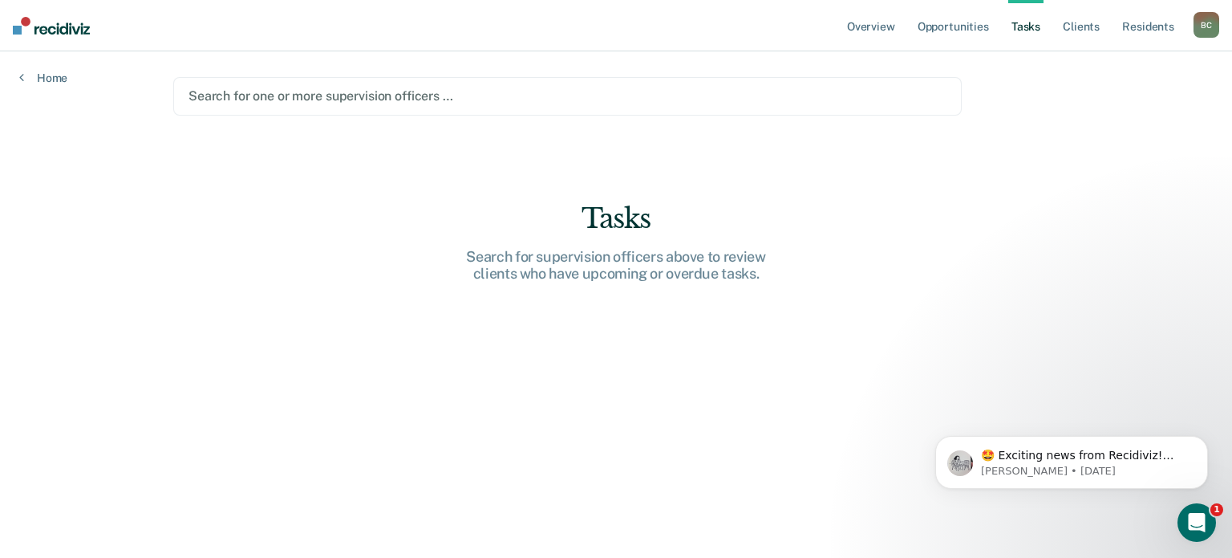
click at [1217, 30] on div "B C" at bounding box center [1207, 25] width 26 height 26
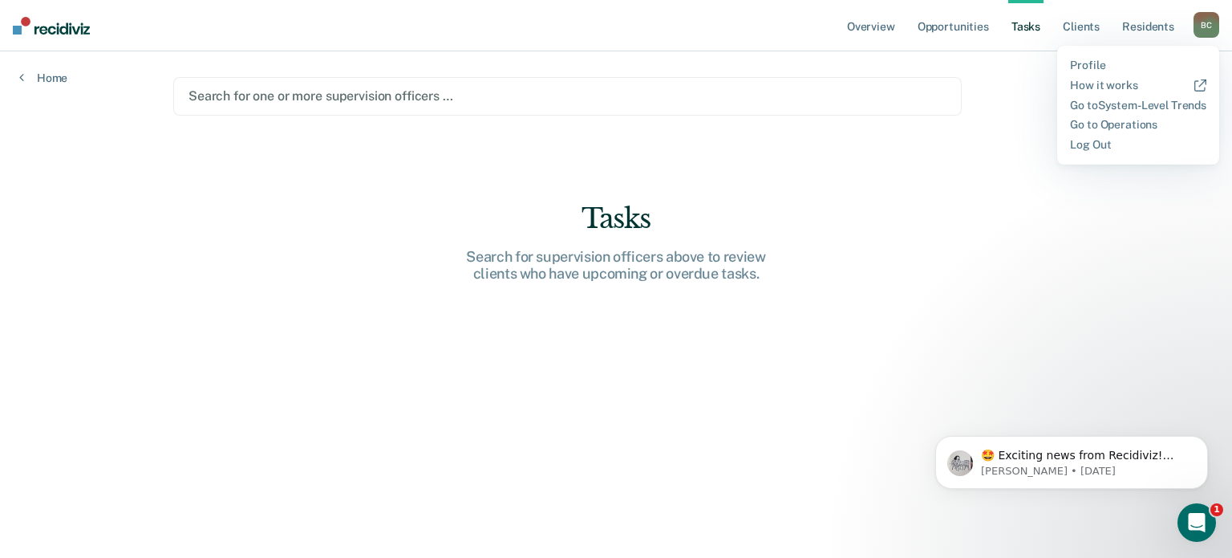
click at [1074, 191] on main "Search for one or more supervision officers … Tasks Search for supervision offi…" at bounding box center [616, 285] width 924 height 468
